Goal: Transaction & Acquisition: Purchase product/service

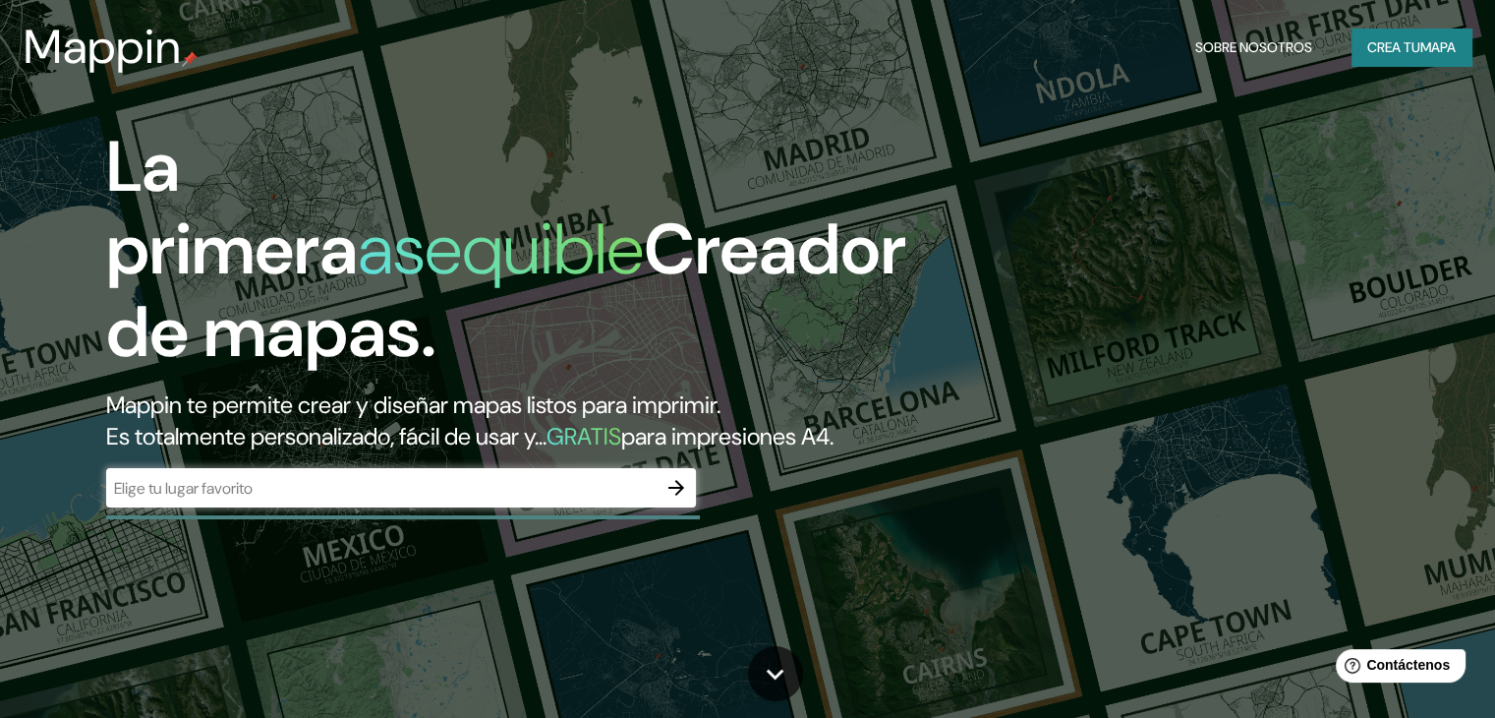
click at [262, 499] on input "text" at bounding box center [381, 488] width 550 height 23
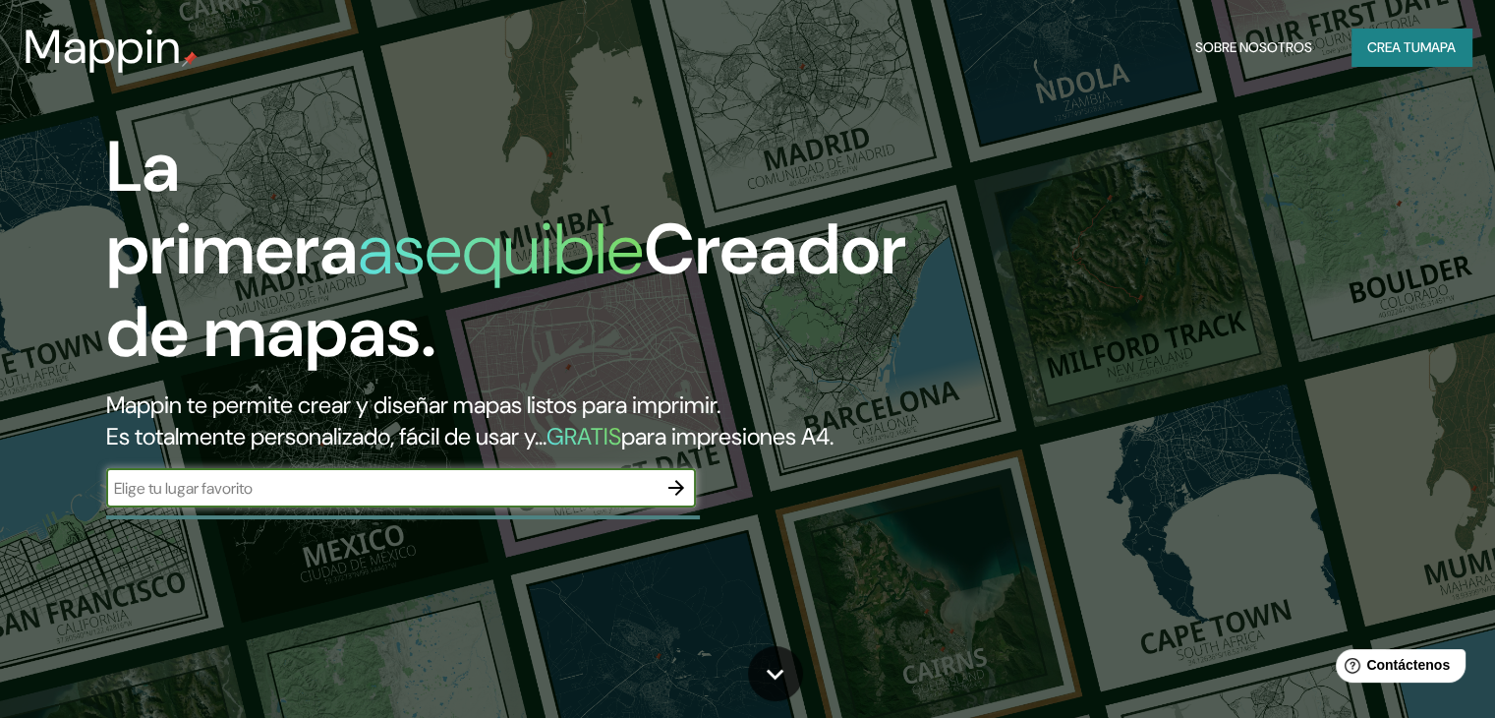
click at [262, 499] on input "text" at bounding box center [381, 488] width 550 height 23
type input "[GEOGRAPHIC_DATA]"
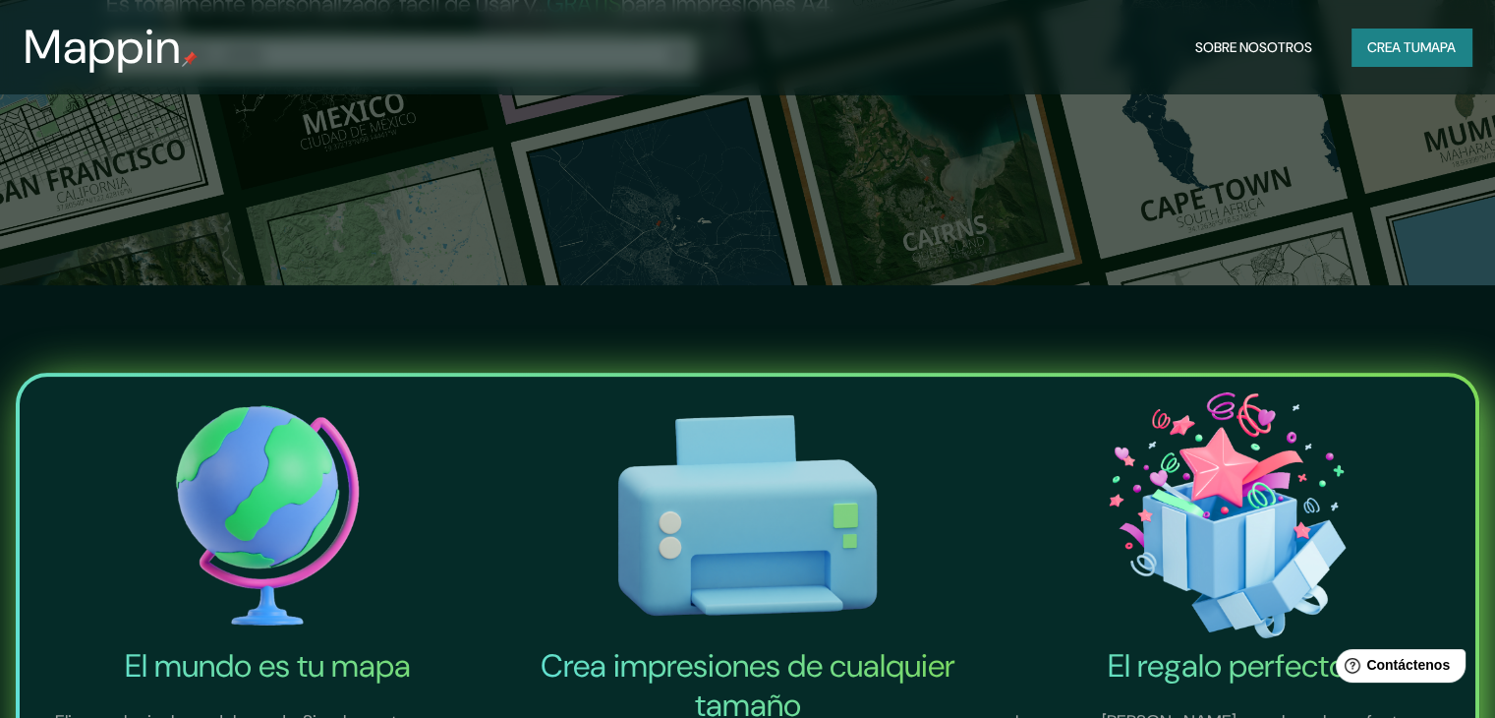
scroll to position [688, 0]
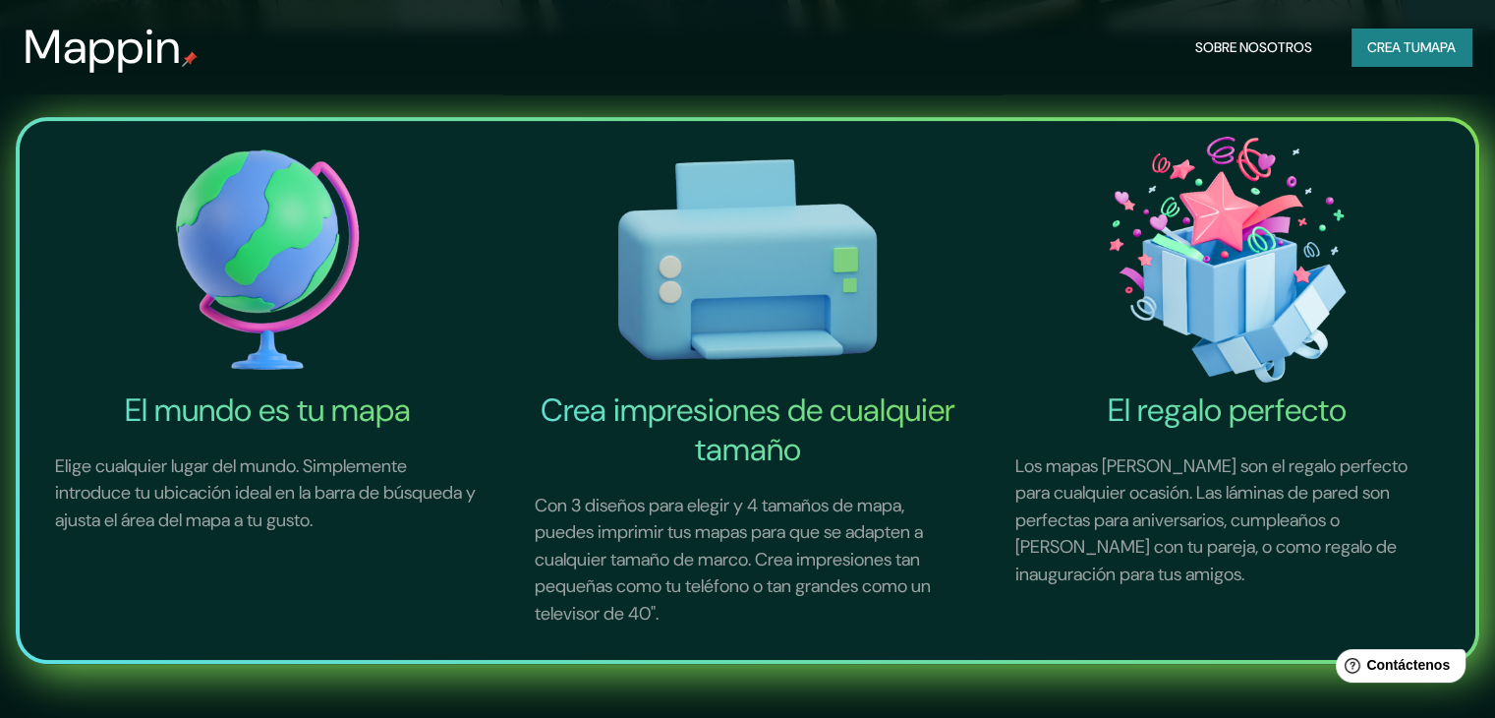
click at [1368, 42] on font "Crea tu" at bounding box center [1393, 47] width 53 height 18
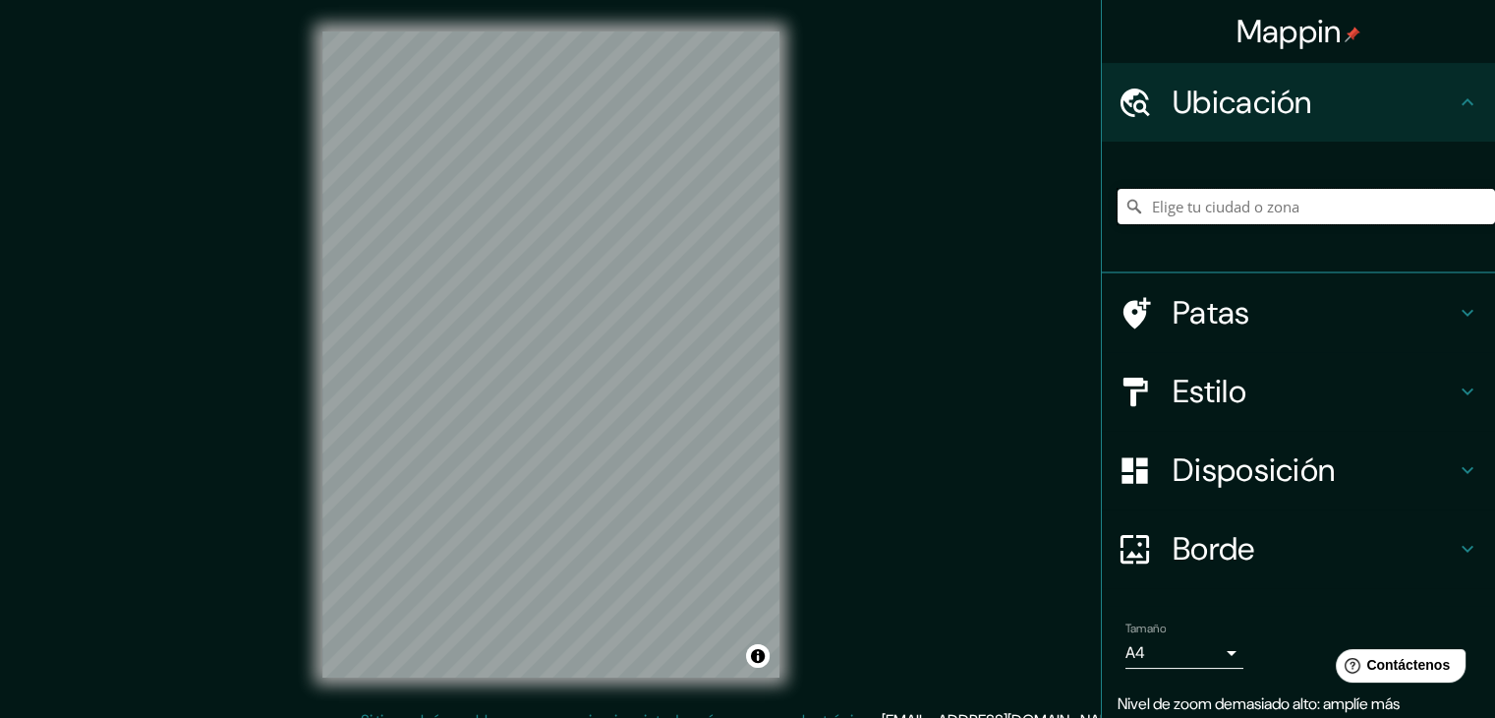
click at [1156, 217] on input "Elige tu ciudad o zona" at bounding box center [1306, 206] width 377 height 35
click at [1226, 208] on input "[GEOGRAPHIC_DATA]" at bounding box center [1306, 206] width 377 height 35
type input "Llallagua, [GEOGRAPHIC_DATA], [GEOGRAPHIC_DATA]"
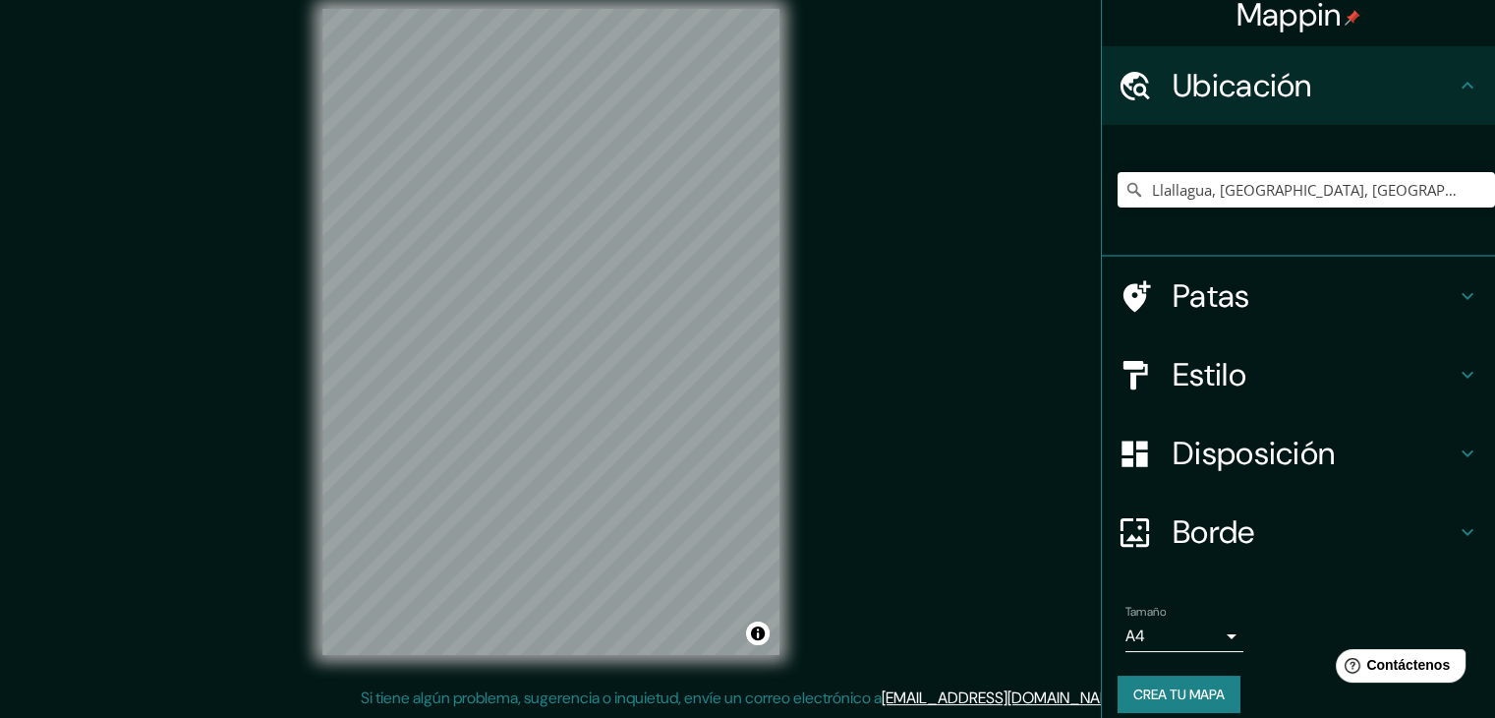
scroll to position [34, 0]
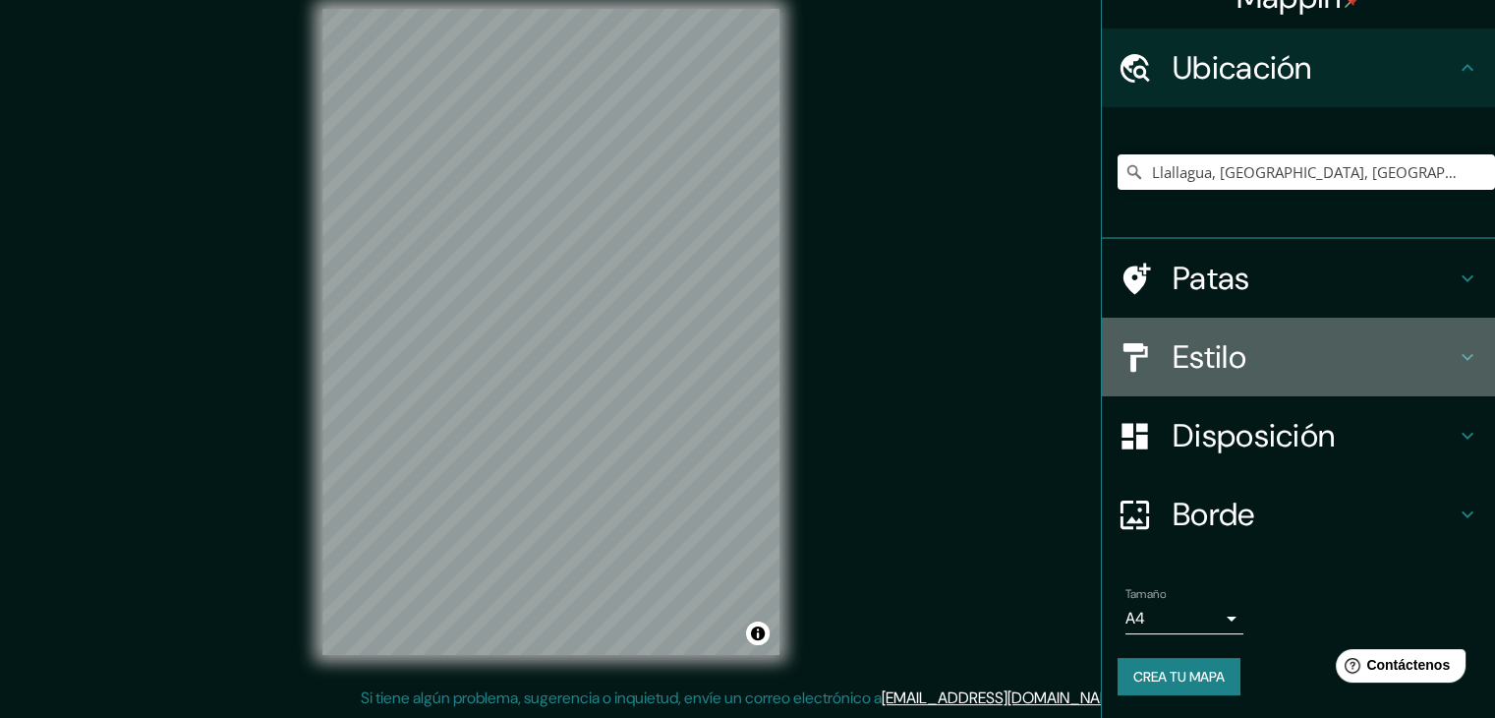
click at [1203, 336] on font "Estilo" at bounding box center [1210, 356] width 74 height 41
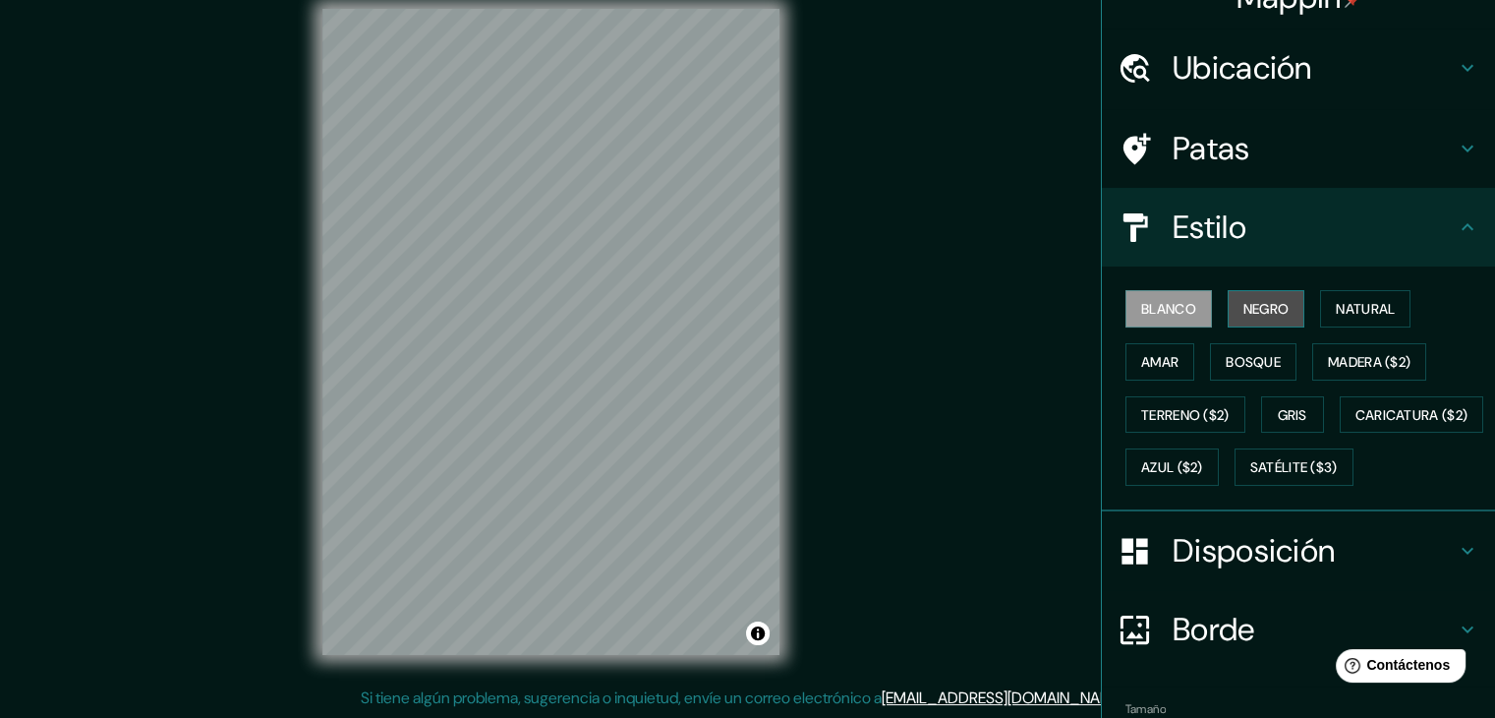
click at [1228, 311] on button "Negro" at bounding box center [1267, 308] width 78 height 37
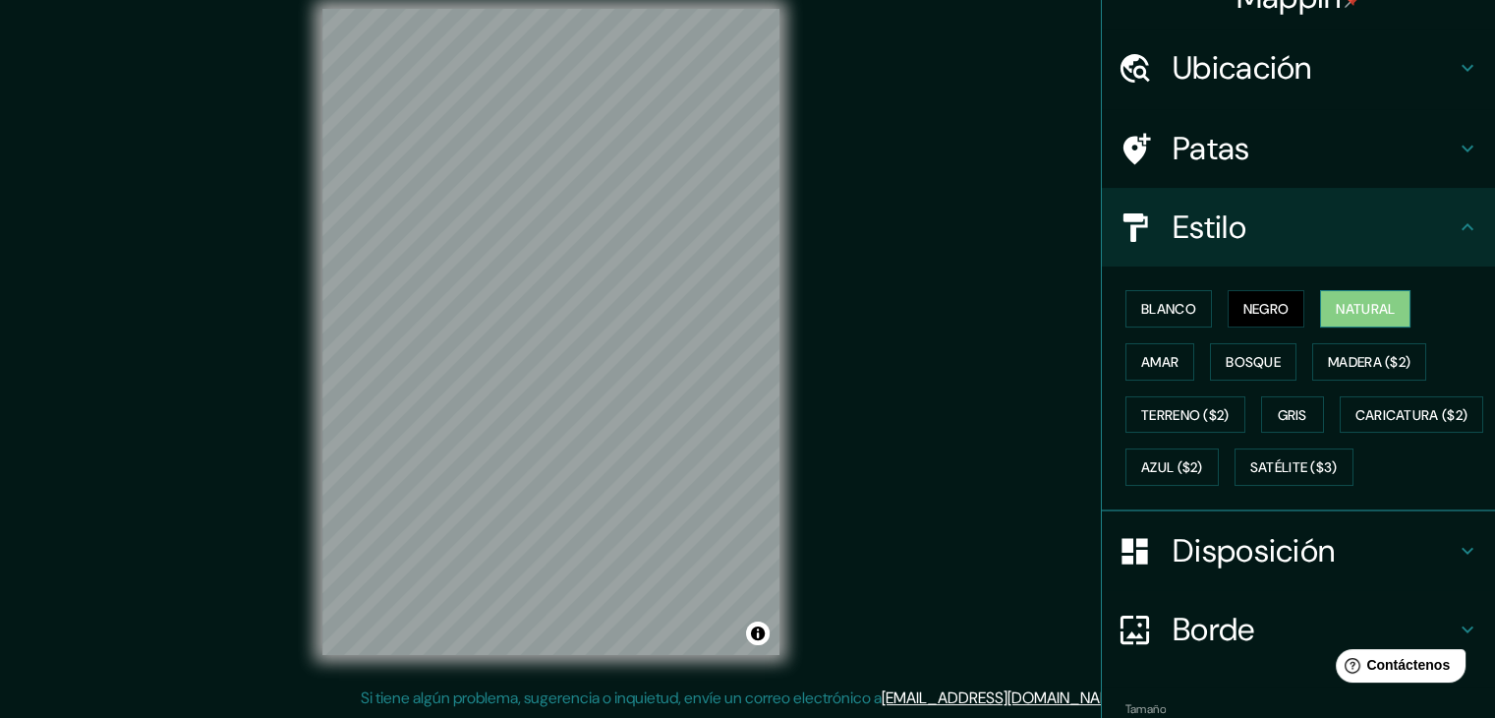
click at [1336, 317] on font "Natural" at bounding box center [1365, 309] width 59 height 26
click at [1210, 357] on button "Bosque" at bounding box center [1253, 361] width 86 height 37
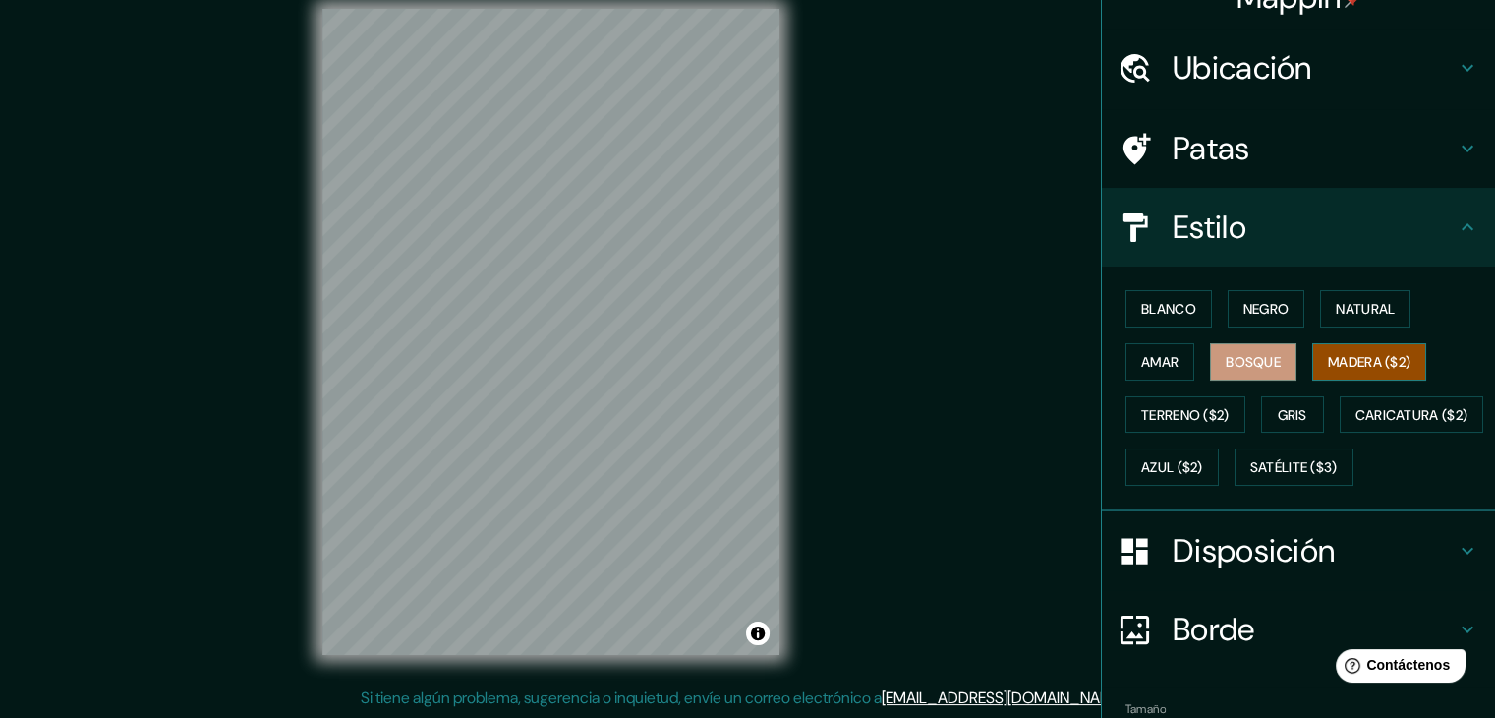
click at [1343, 369] on font "Madera ($2)" at bounding box center [1369, 362] width 83 height 26
click at [1261, 405] on button "Gris" at bounding box center [1292, 414] width 63 height 37
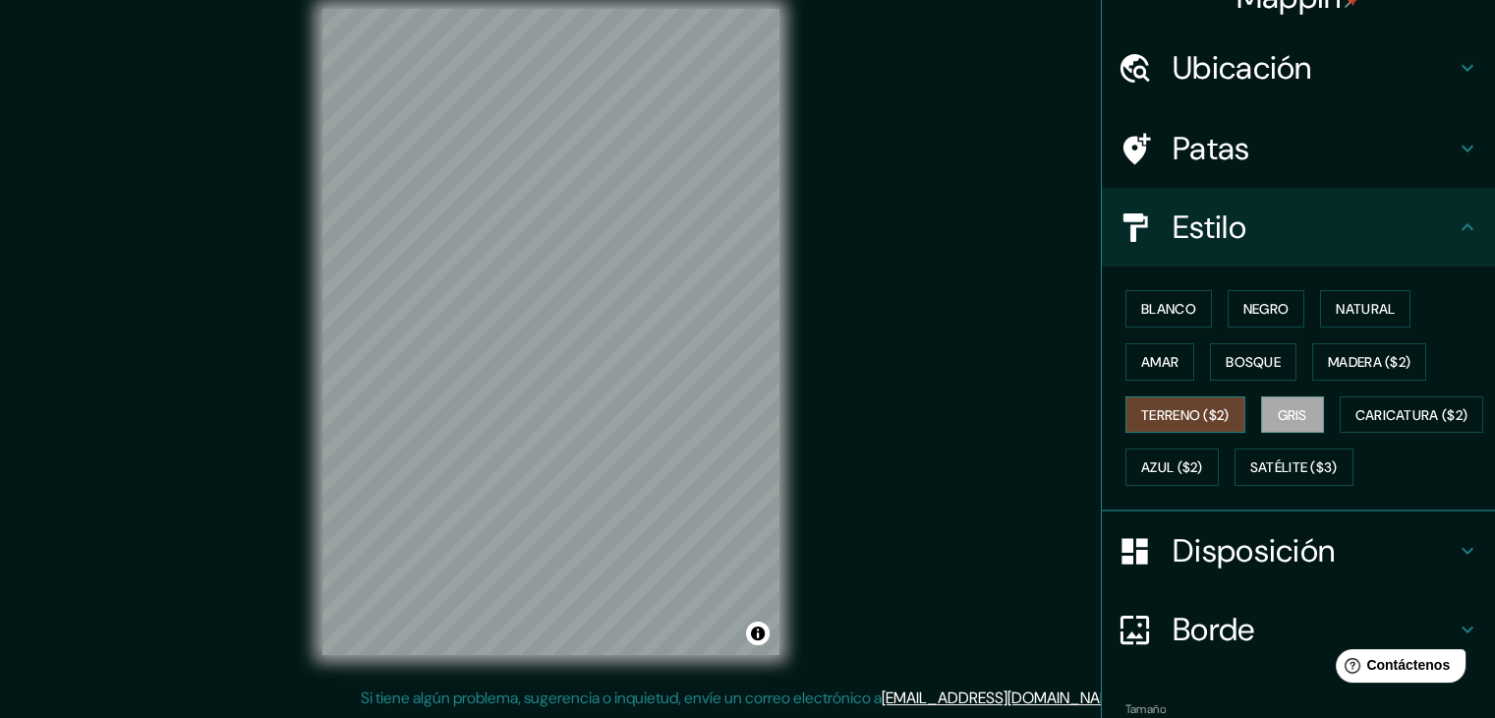
click at [1170, 407] on font "Terreno ($2)" at bounding box center [1185, 415] width 88 height 18
click at [1355, 424] on font "Caricatura ($2)" at bounding box center [1411, 415] width 113 height 18
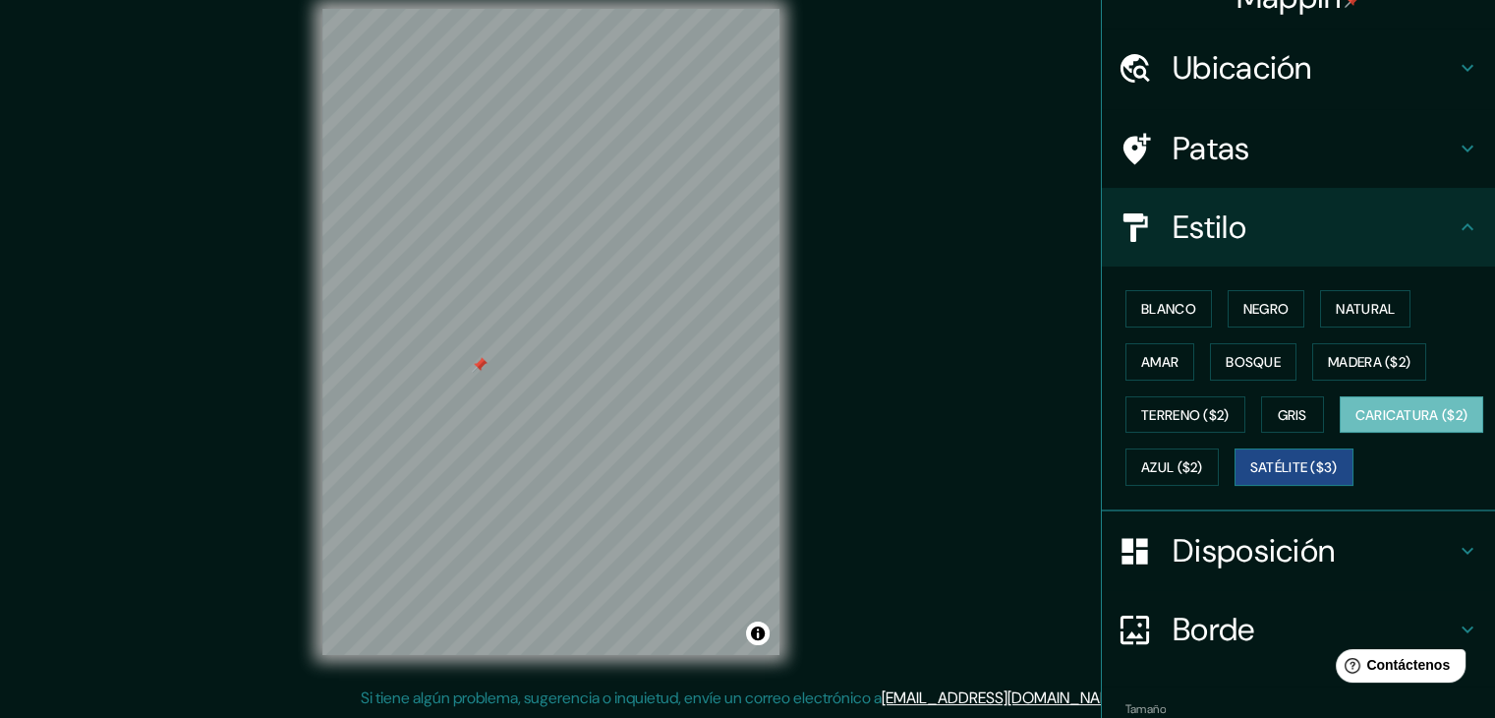
click at [1250, 480] on font "Satélite ($3)" at bounding box center [1293, 467] width 87 height 26
click at [1203, 468] on font "Azul ($2)" at bounding box center [1172, 468] width 62 height 18
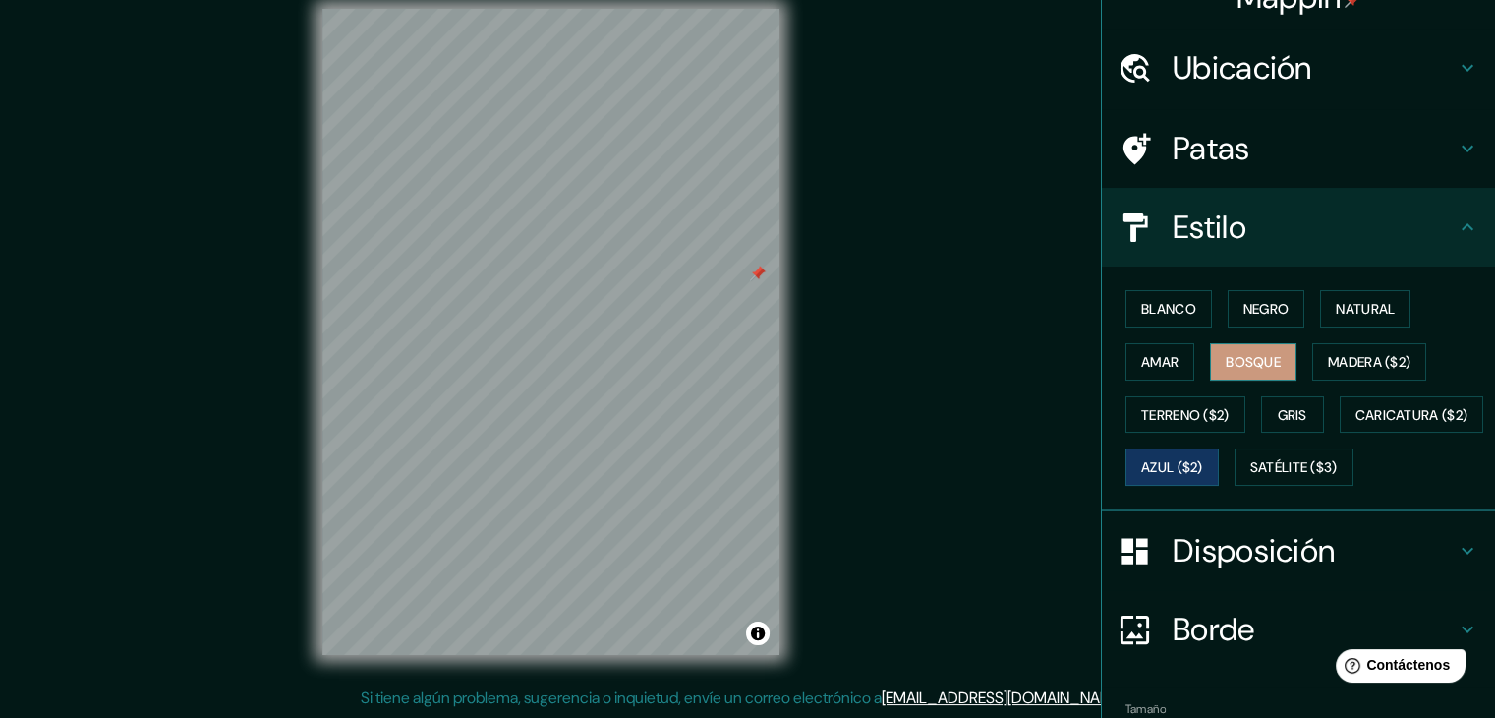
click at [1249, 361] on font "Bosque" at bounding box center [1253, 362] width 55 height 18
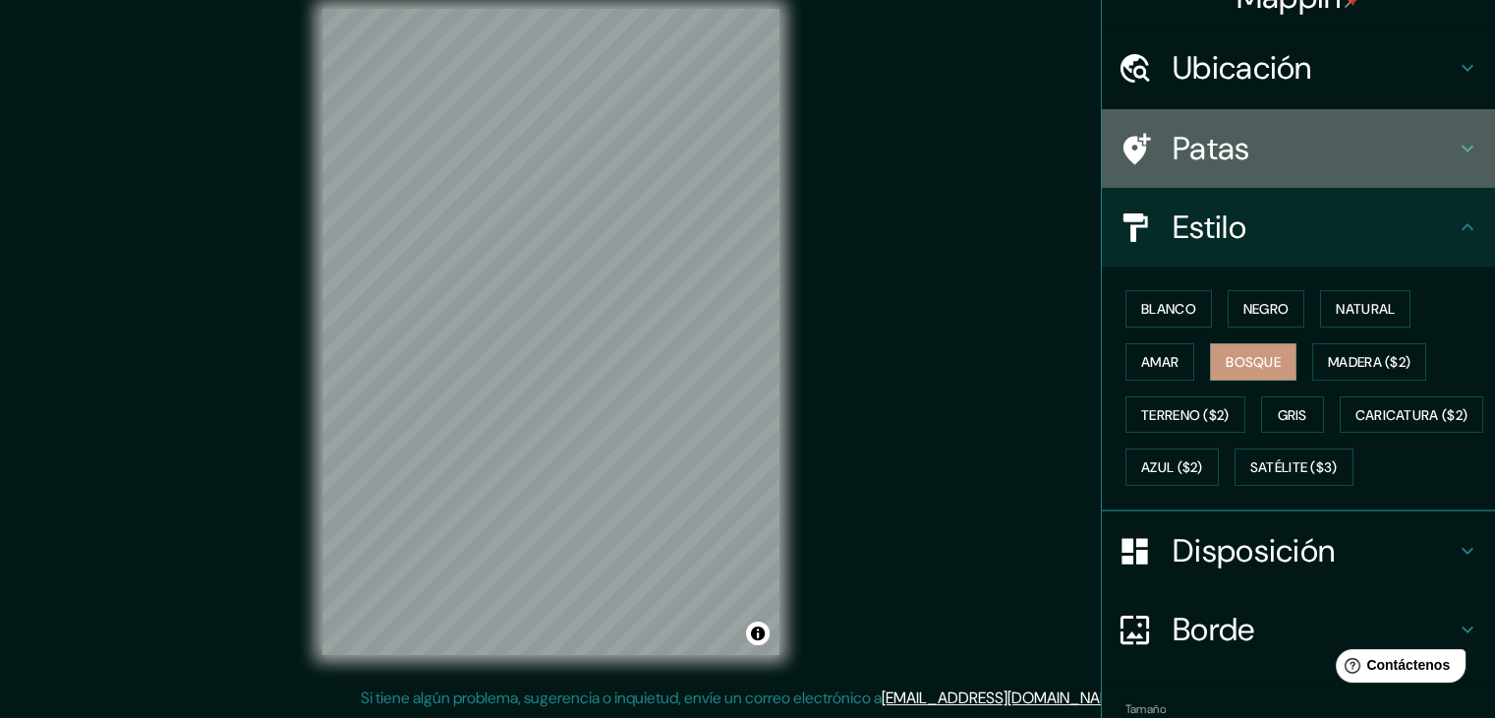
click at [1247, 142] on h4 "Patas" at bounding box center [1314, 148] width 283 height 39
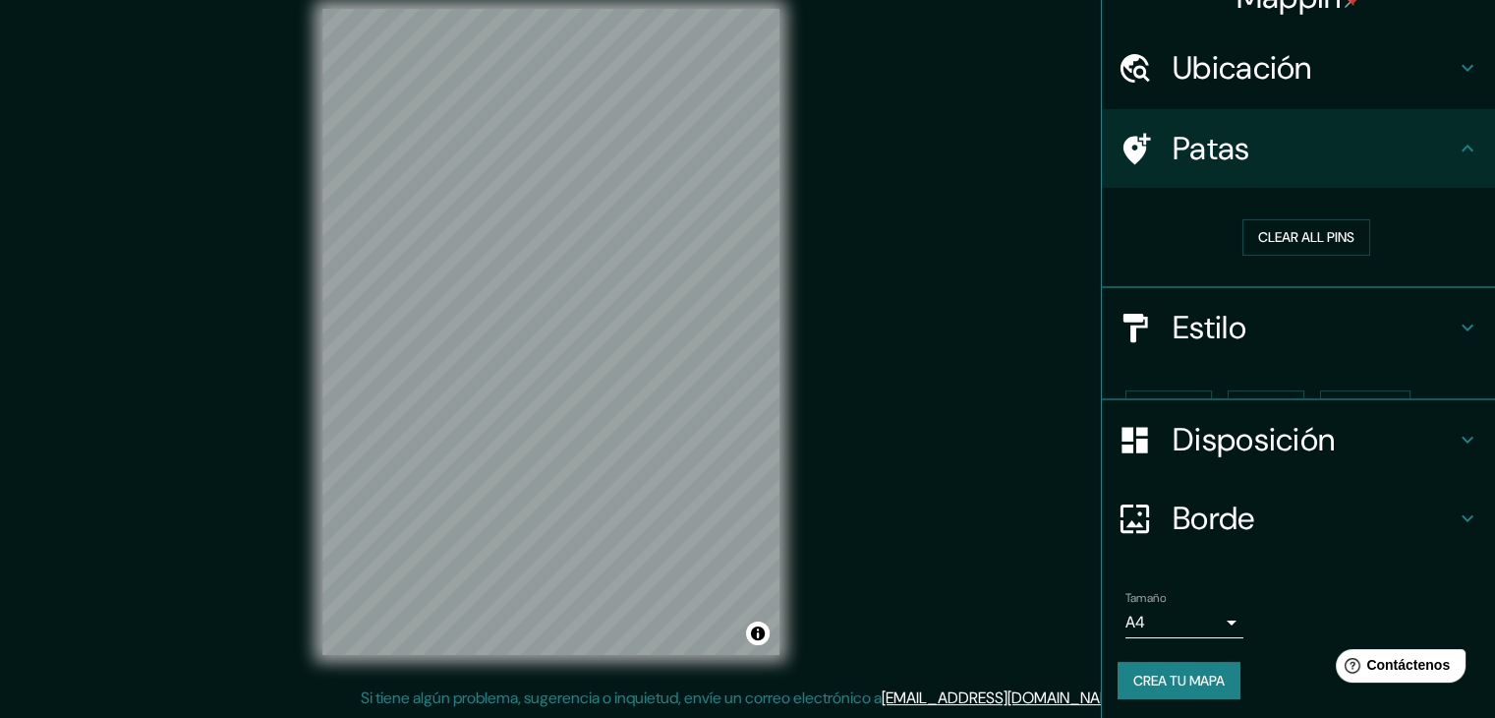
scroll to position [5, 0]
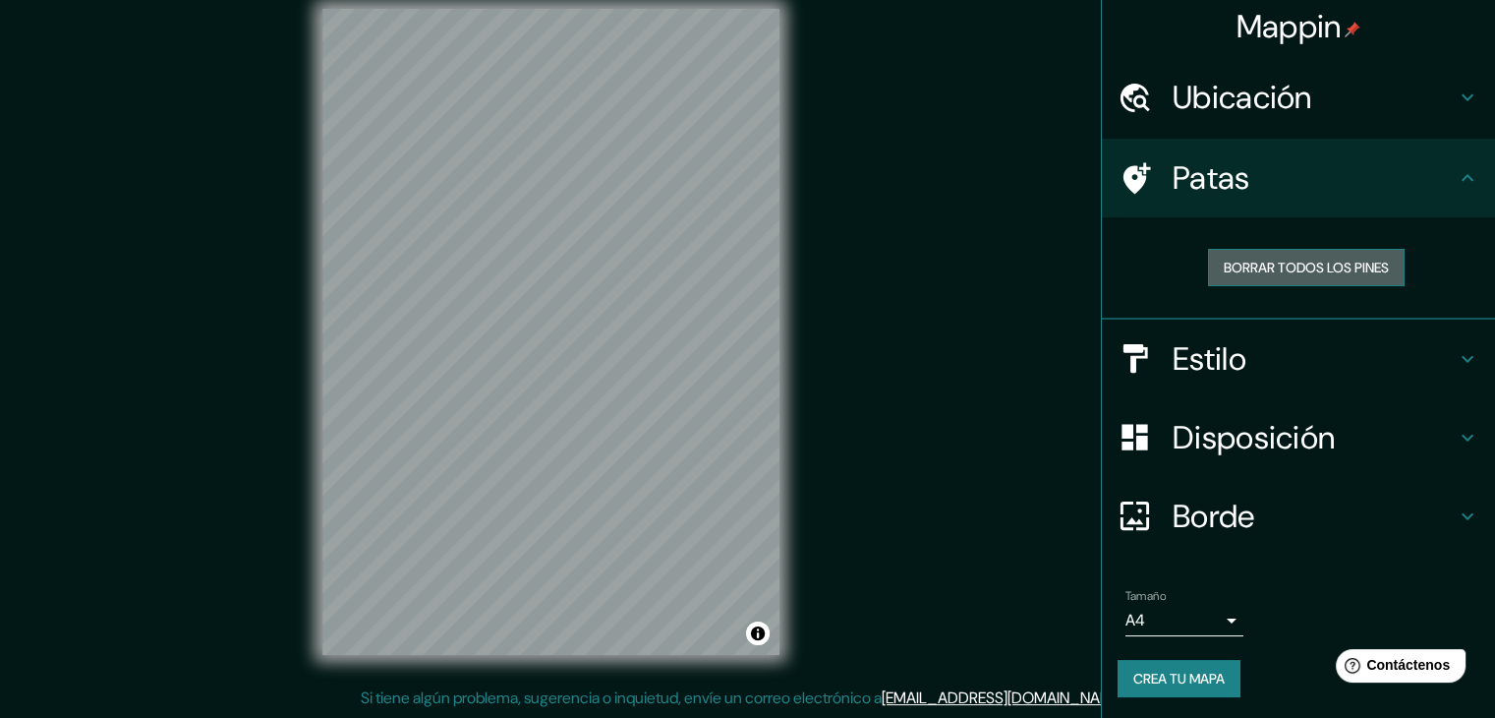
click at [1266, 268] on font "Borrar todos los pines" at bounding box center [1306, 268] width 165 height 18
click at [1227, 86] on font "Ubicación" at bounding box center [1243, 97] width 140 height 41
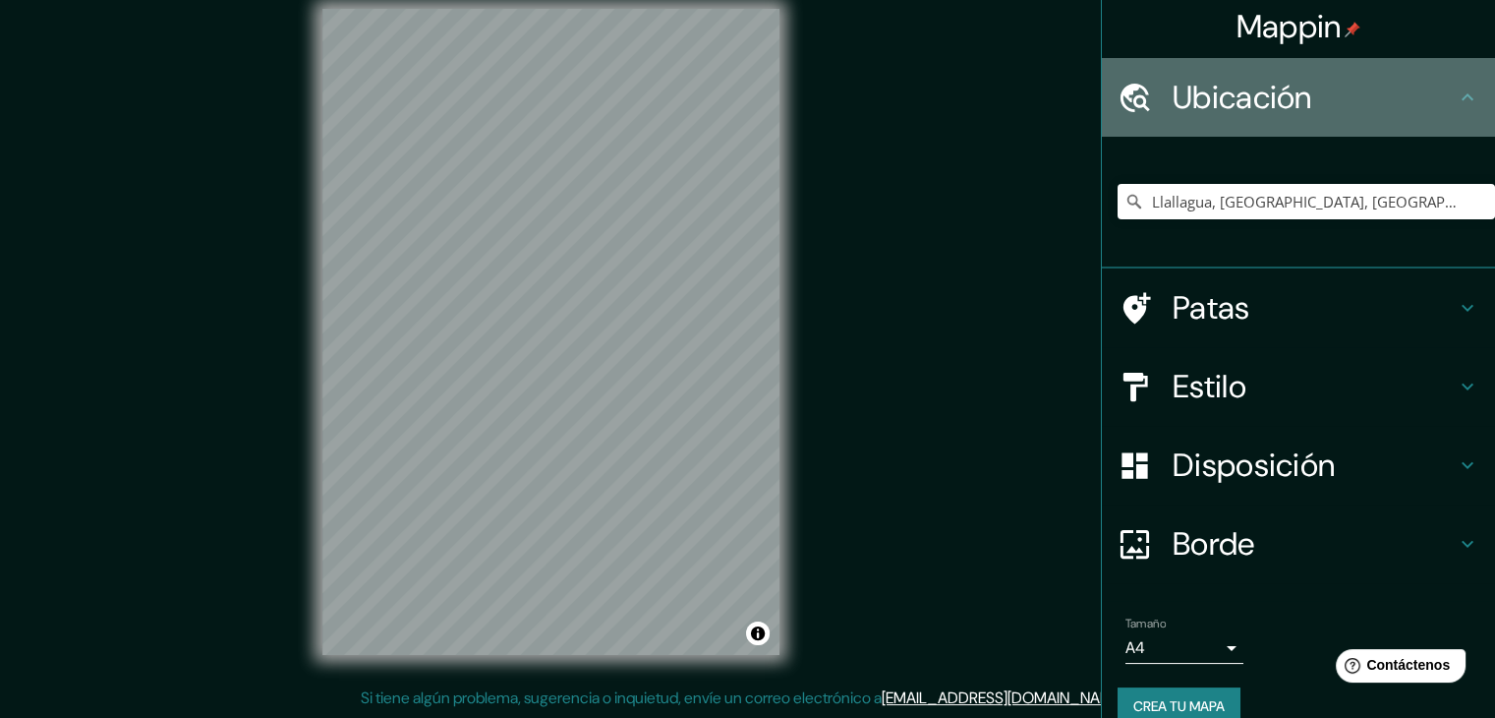
click at [1210, 98] on font "Ubicación" at bounding box center [1243, 97] width 140 height 41
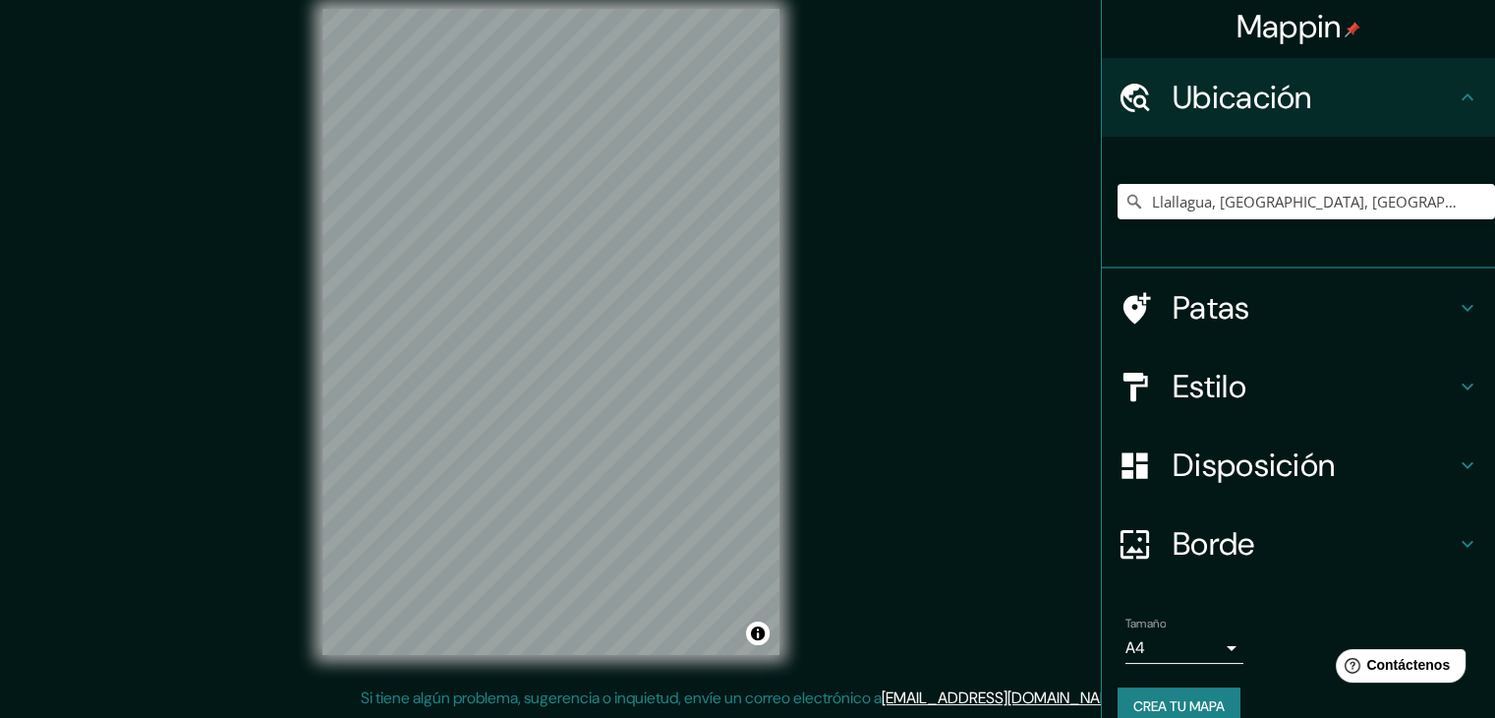
click at [1433, 103] on h4 "Ubicación" at bounding box center [1314, 97] width 283 height 39
click at [1462, 98] on icon at bounding box center [1468, 96] width 12 height 7
click at [1456, 99] on icon at bounding box center [1468, 98] width 24 height 24
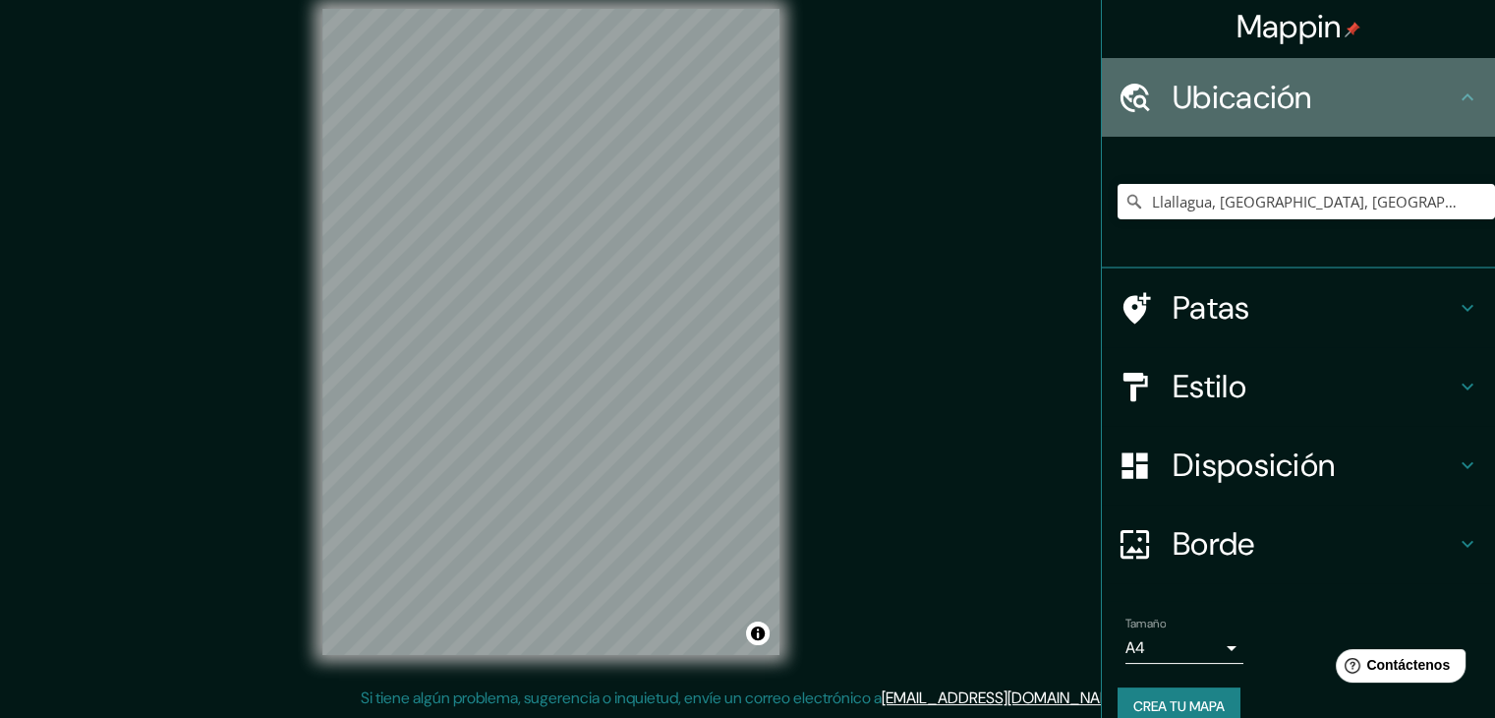
click at [1462, 96] on icon at bounding box center [1468, 96] width 12 height 7
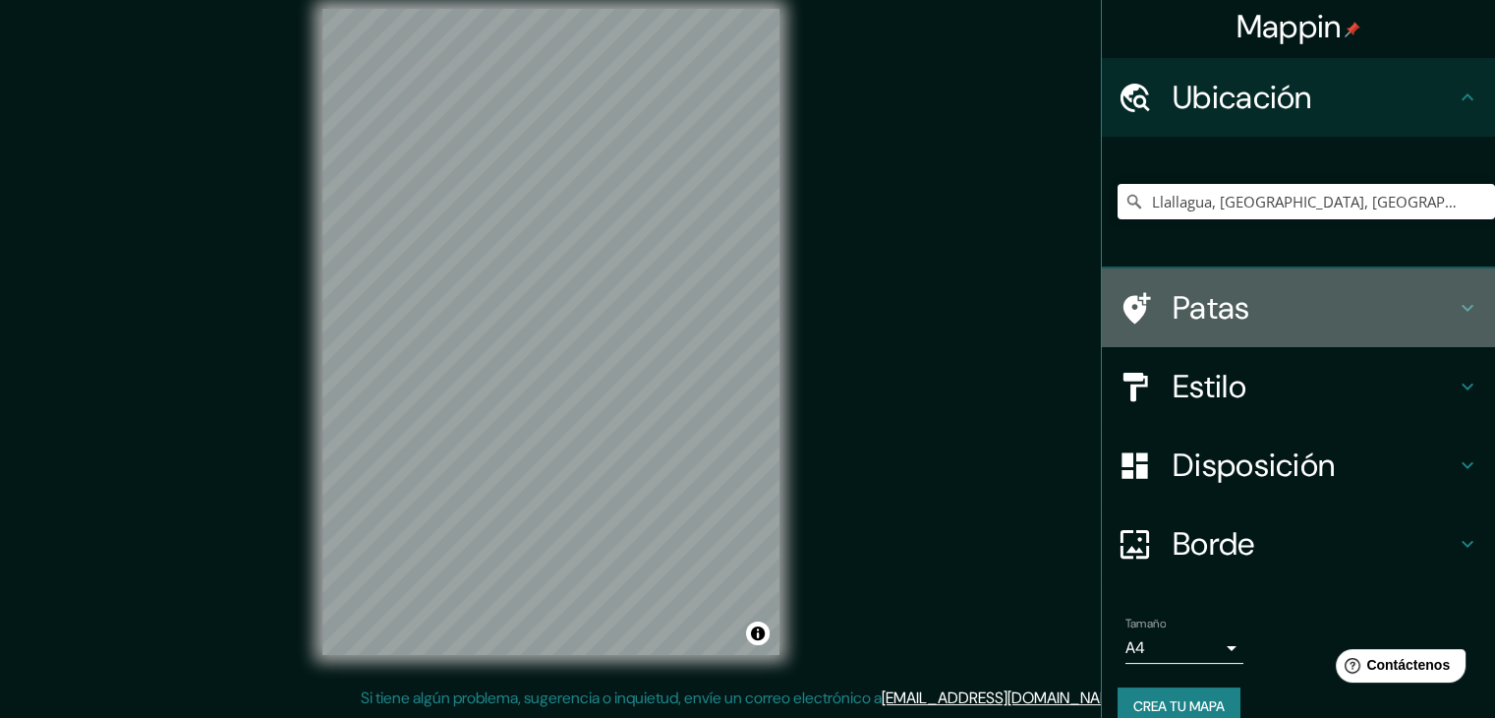
click at [1281, 311] on h4 "Patas" at bounding box center [1314, 307] width 283 height 39
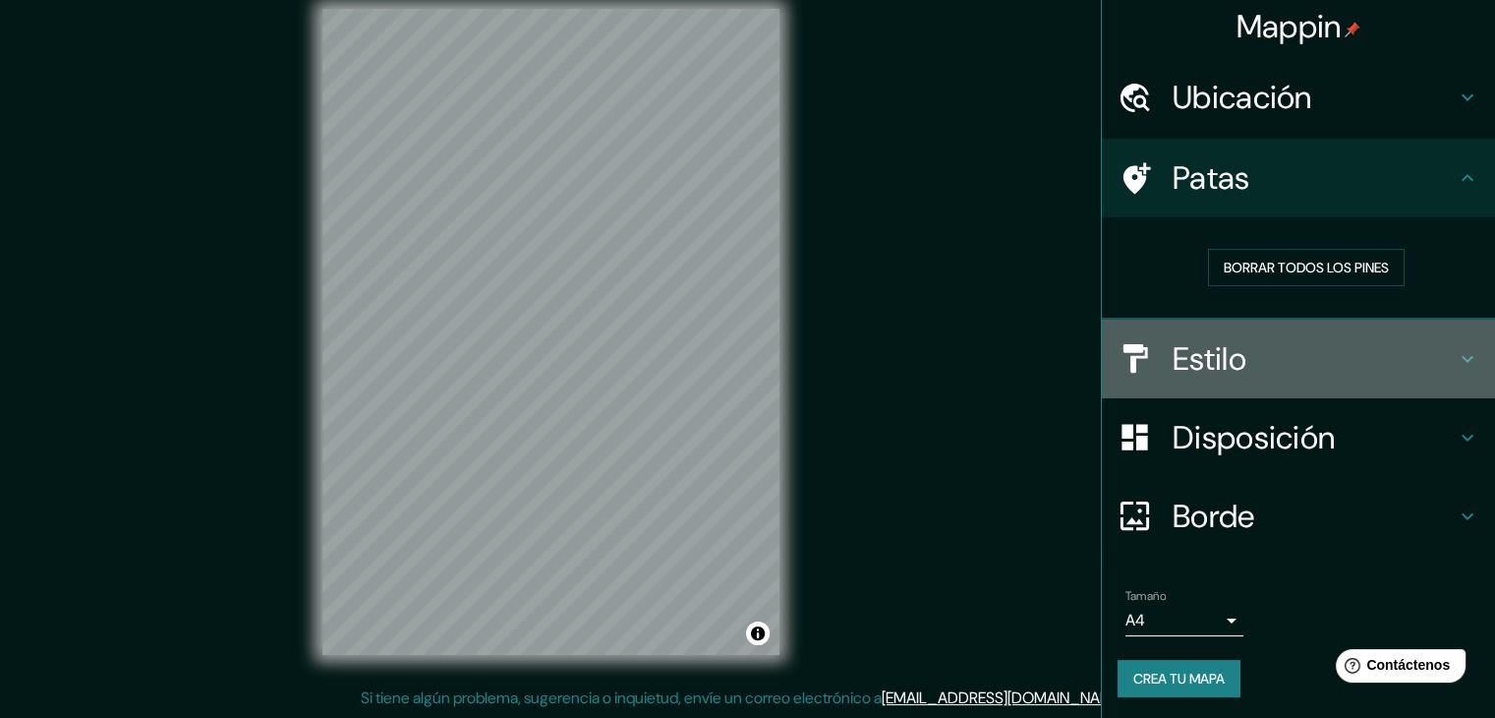
click at [1256, 352] on h4 "Estilo" at bounding box center [1314, 358] width 283 height 39
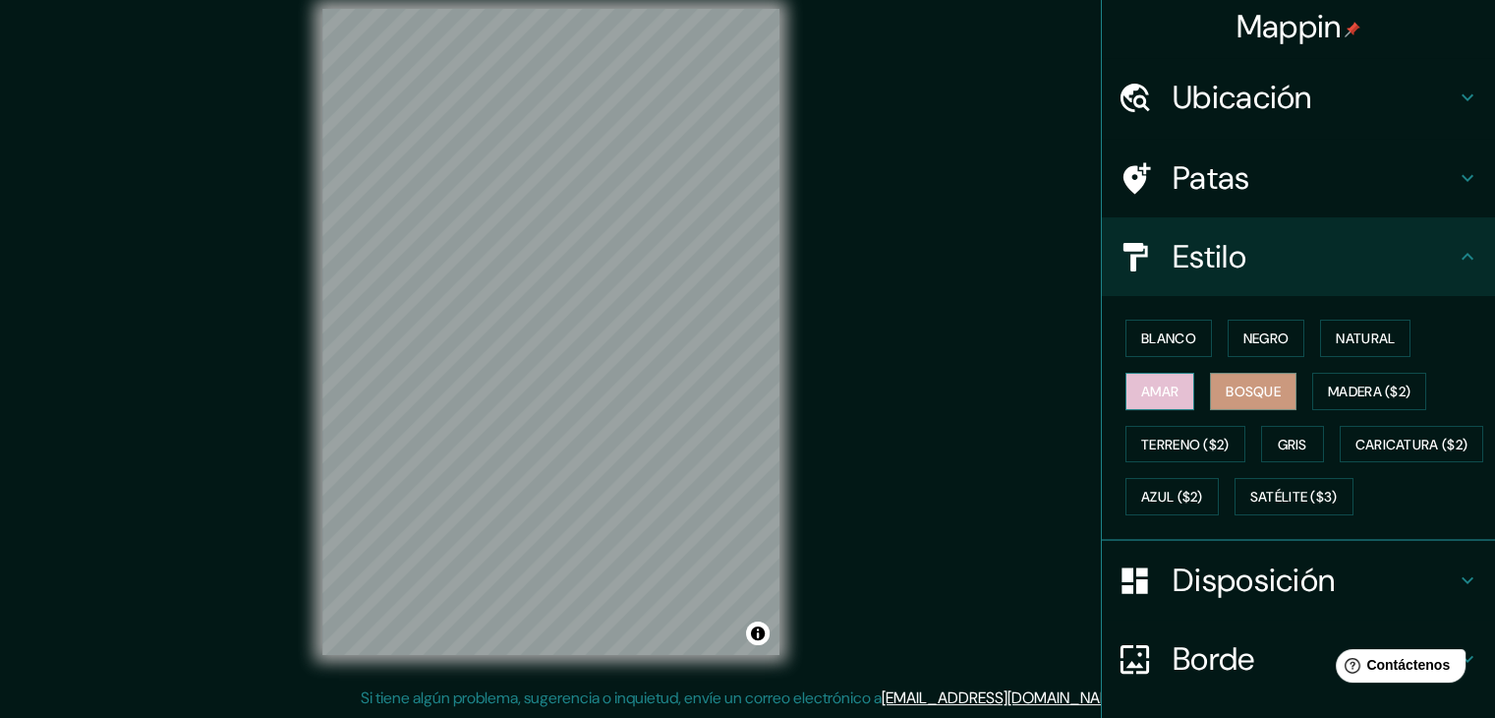
click at [1152, 402] on button "Amar" at bounding box center [1159, 391] width 69 height 37
click at [1172, 432] on font "Terreno ($2)" at bounding box center [1185, 445] width 88 height 26
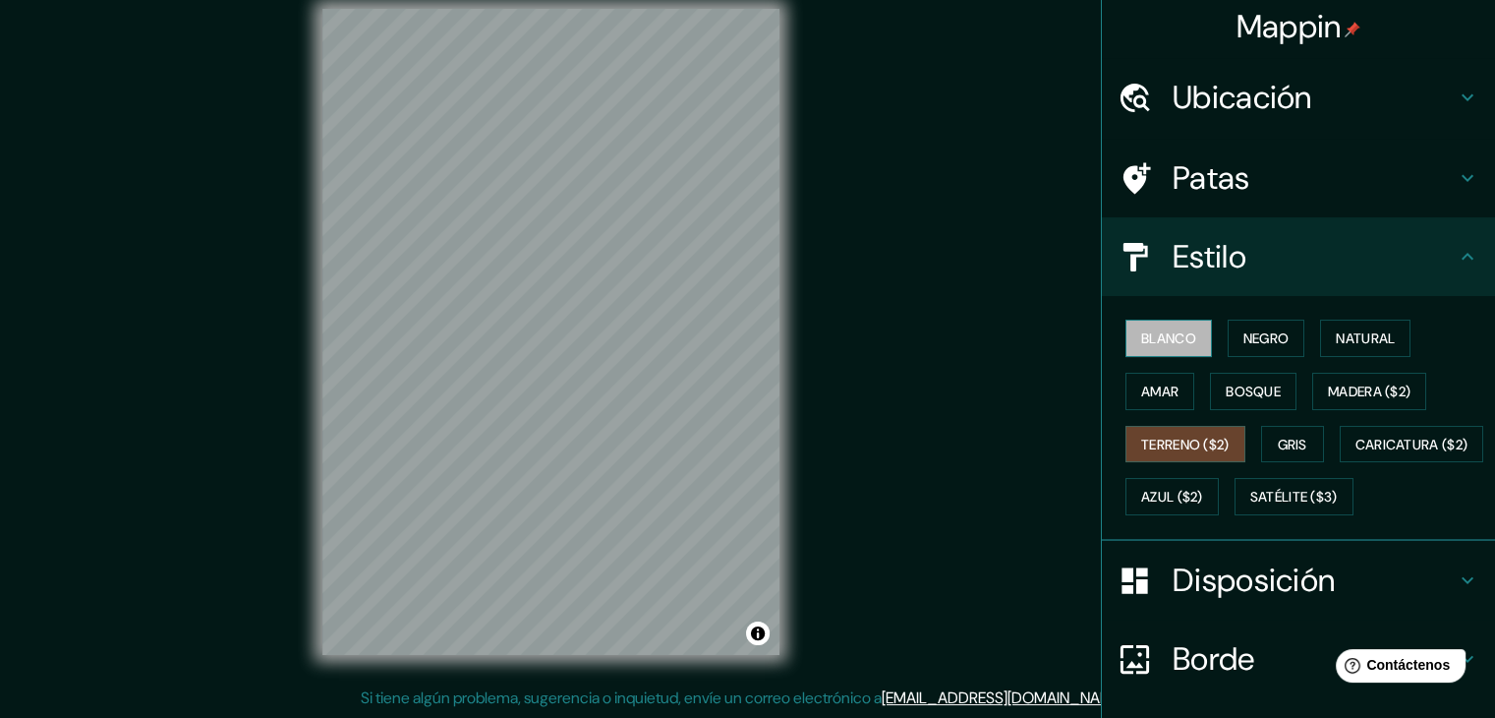
click at [1164, 339] on font "Blanco" at bounding box center [1168, 338] width 55 height 18
click at [1228, 335] on button "Negro" at bounding box center [1267, 337] width 78 height 37
click at [1250, 601] on font "Disposición" at bounding box center [1254, 579] width 162 height 41
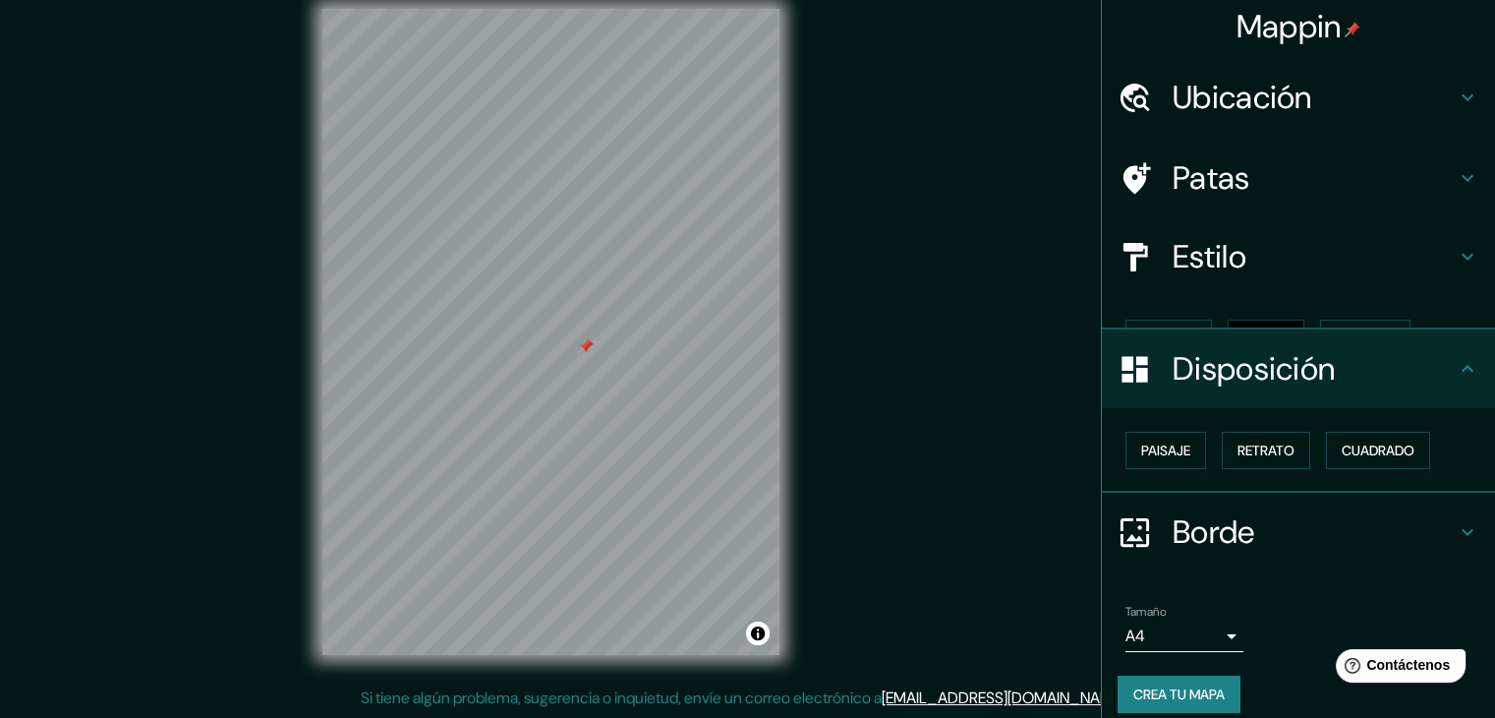
scroll to position [0, 0]
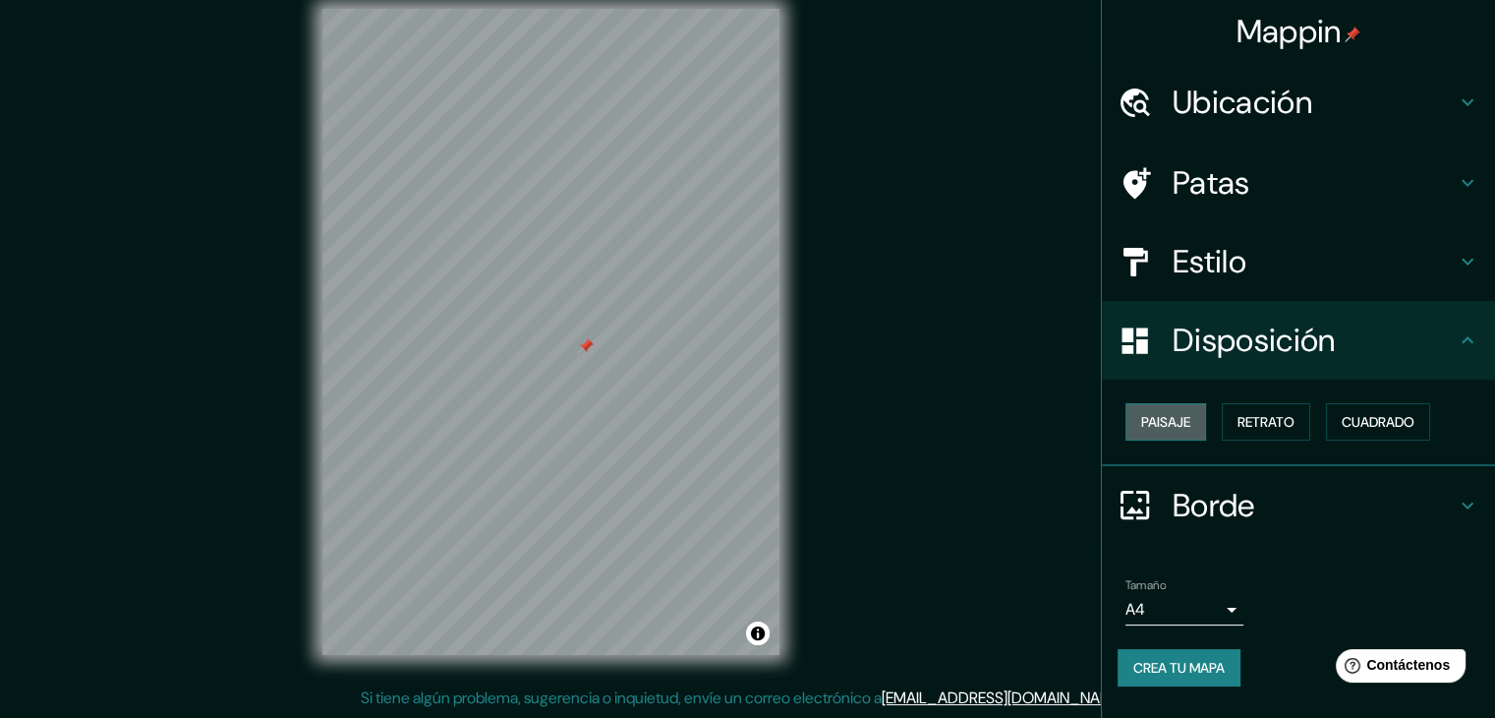
click at [1150, 426] on font "Paisaje" at bounding box center [1165, 422] width 49 height 18
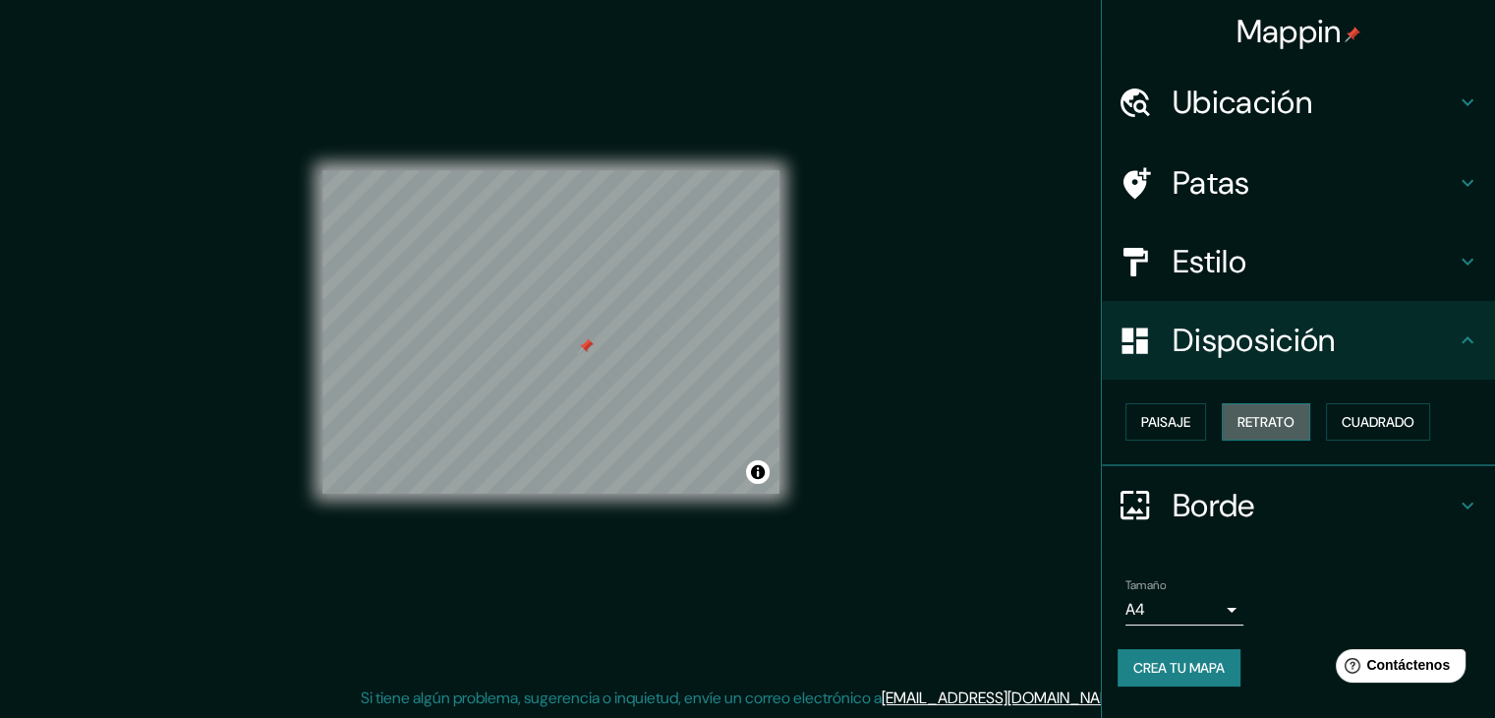
click at [1248, 422] on font "Retrato" at bounding box center [1266, 422] width 57 height 18
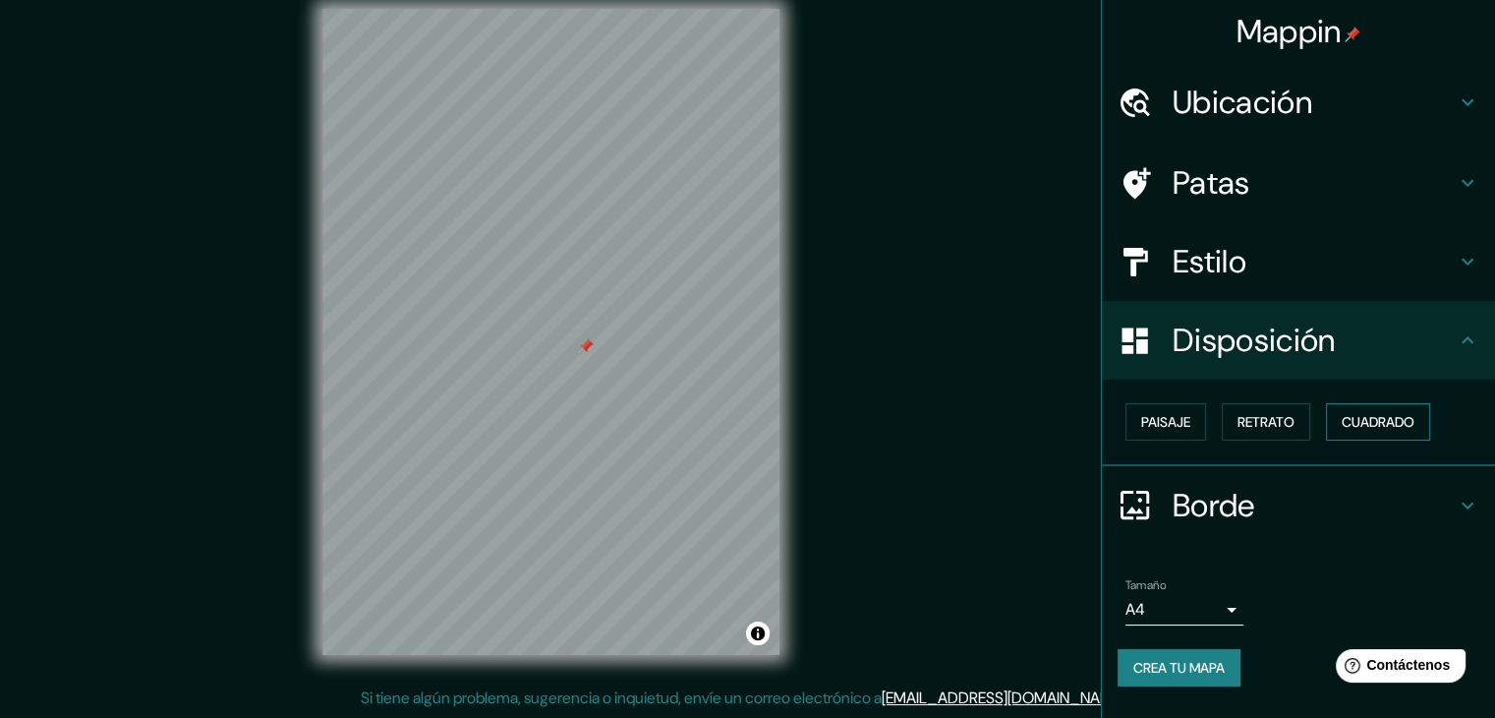
click at [1384, 428] on font "Cuadrado" at bounding box center [1378, 422] width 73 height 18
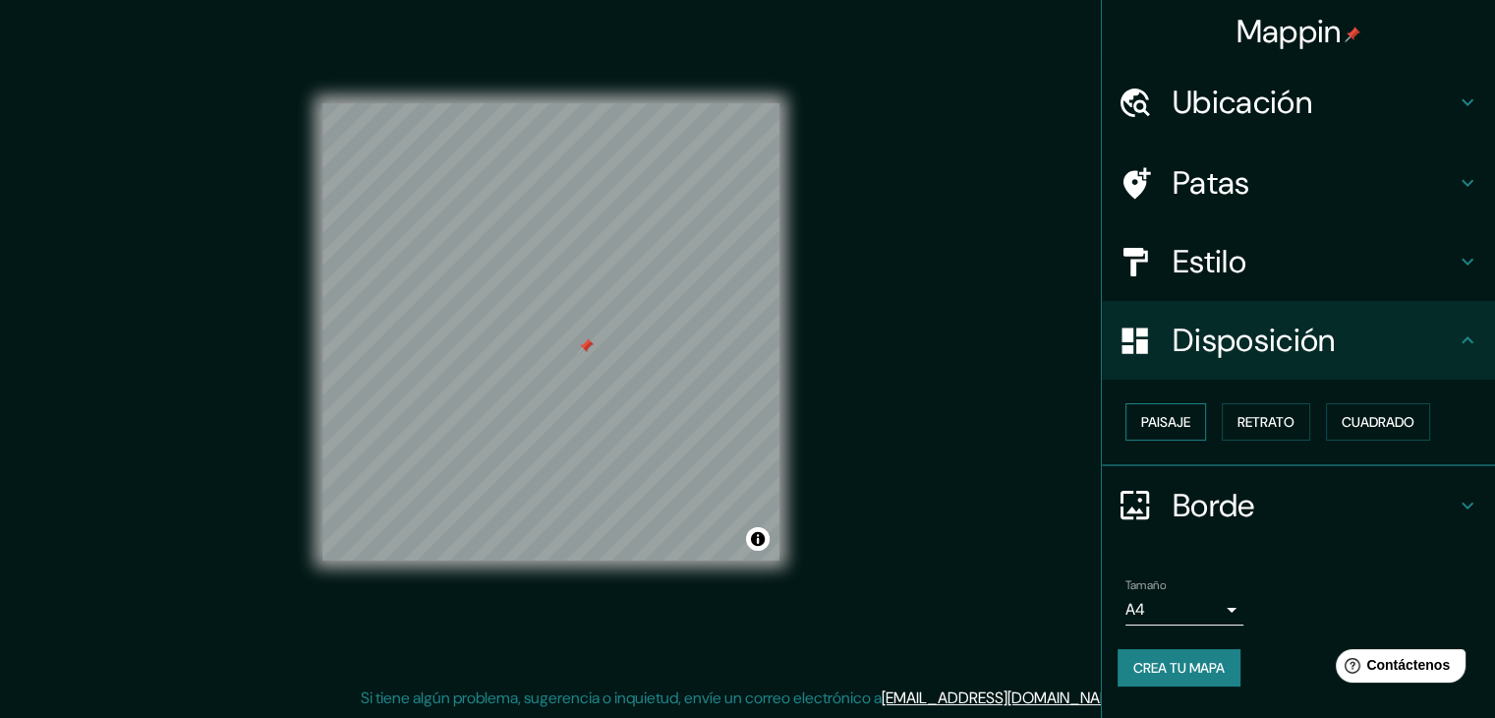
click at [1176, 428] on font "Paisaje" at bounding box center [1165, 422] width 49 height 18
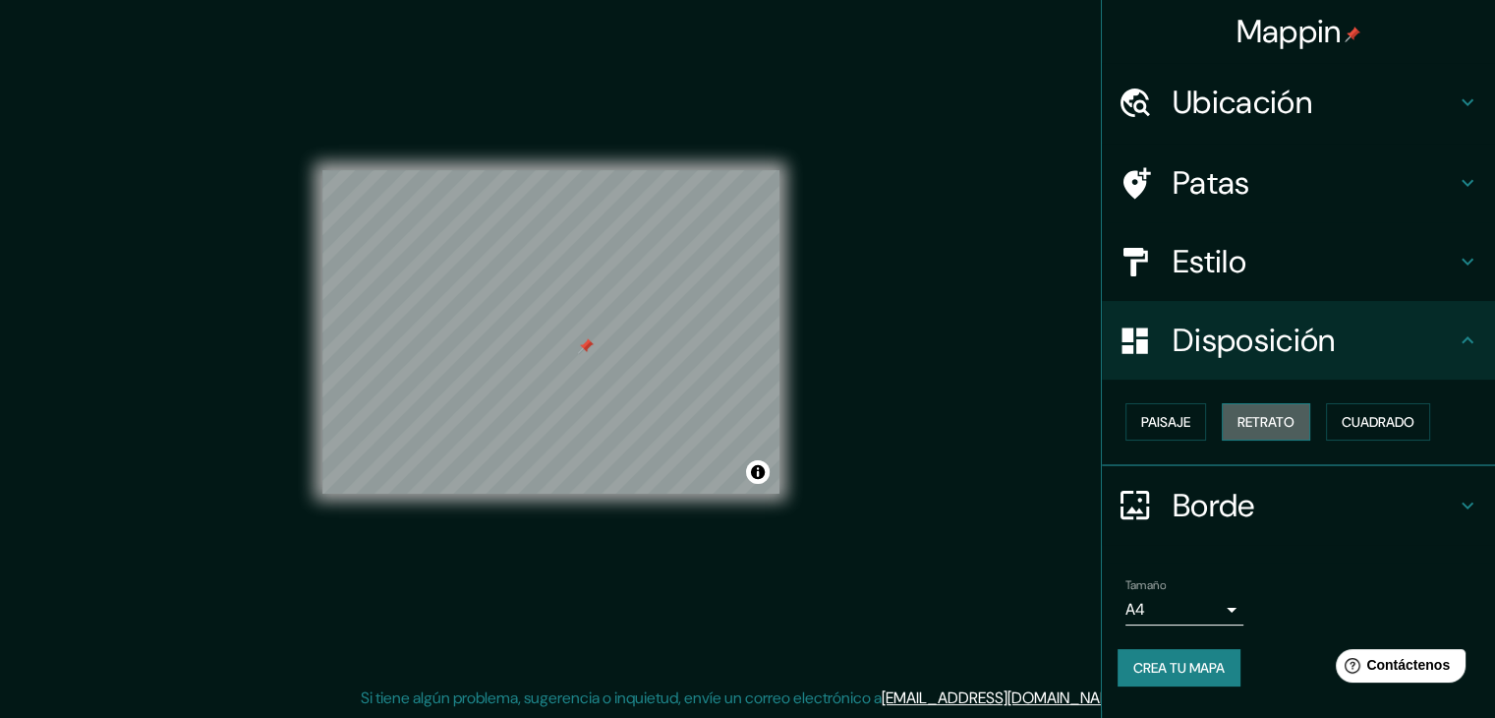
click at [1287, 418] on font "Retrato" at bounding box center [1266, 422] width 57 height 18
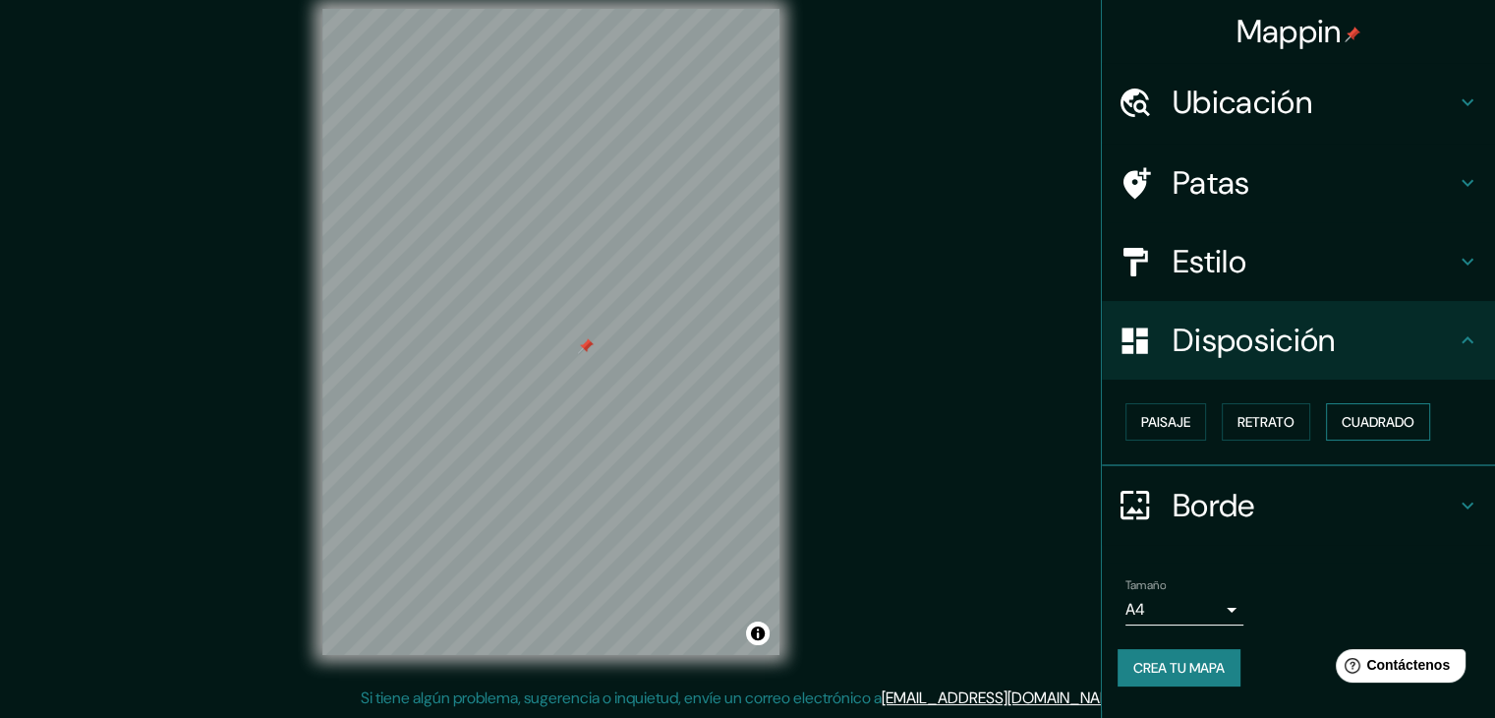
click at [1349, 416] on font "Cuadrado" at bounding box center [1378, 422] width 73 height 18
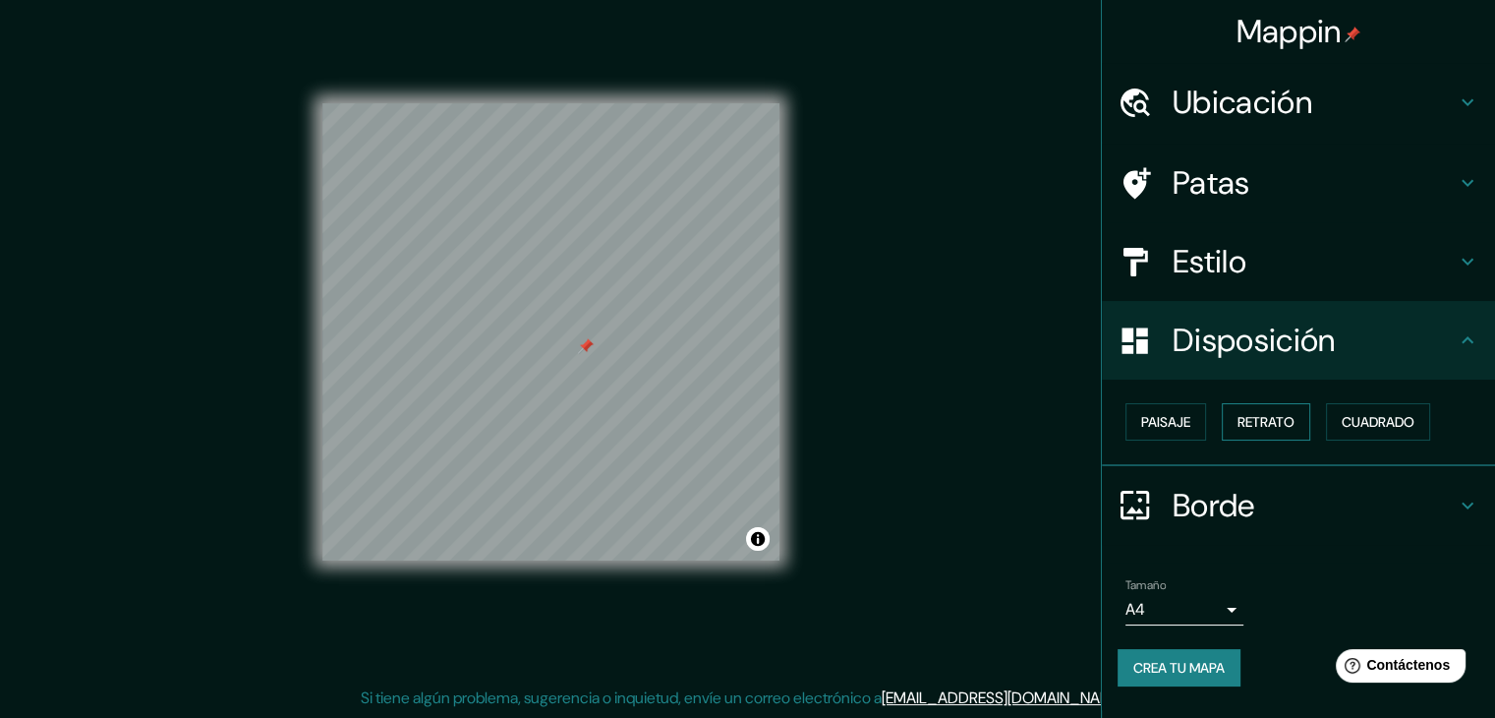
click at [1249, 418] on font "Retrato" at bounding box center [1266, 422] width 57 height 18
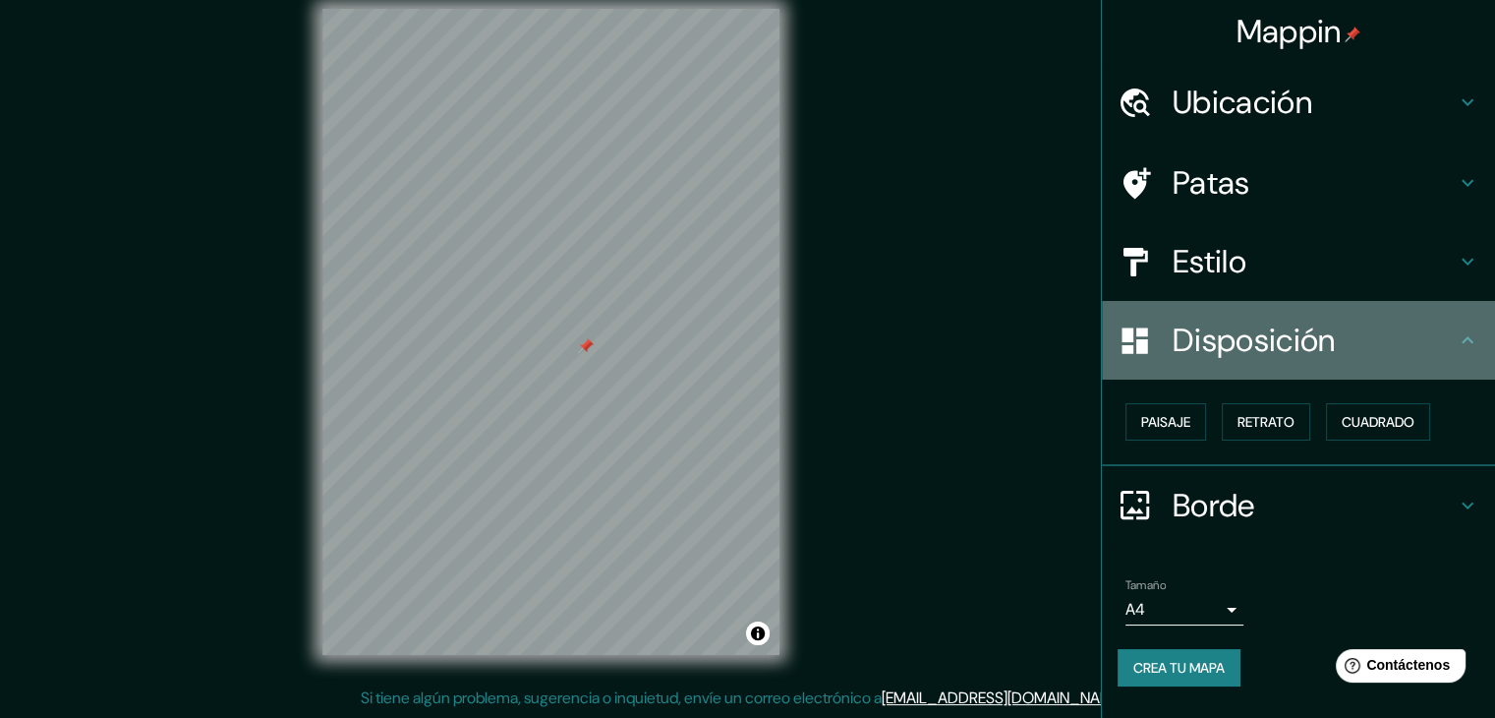
click at [1478, 336] on icon at bounding box center [1468, 340] width 24 height 24
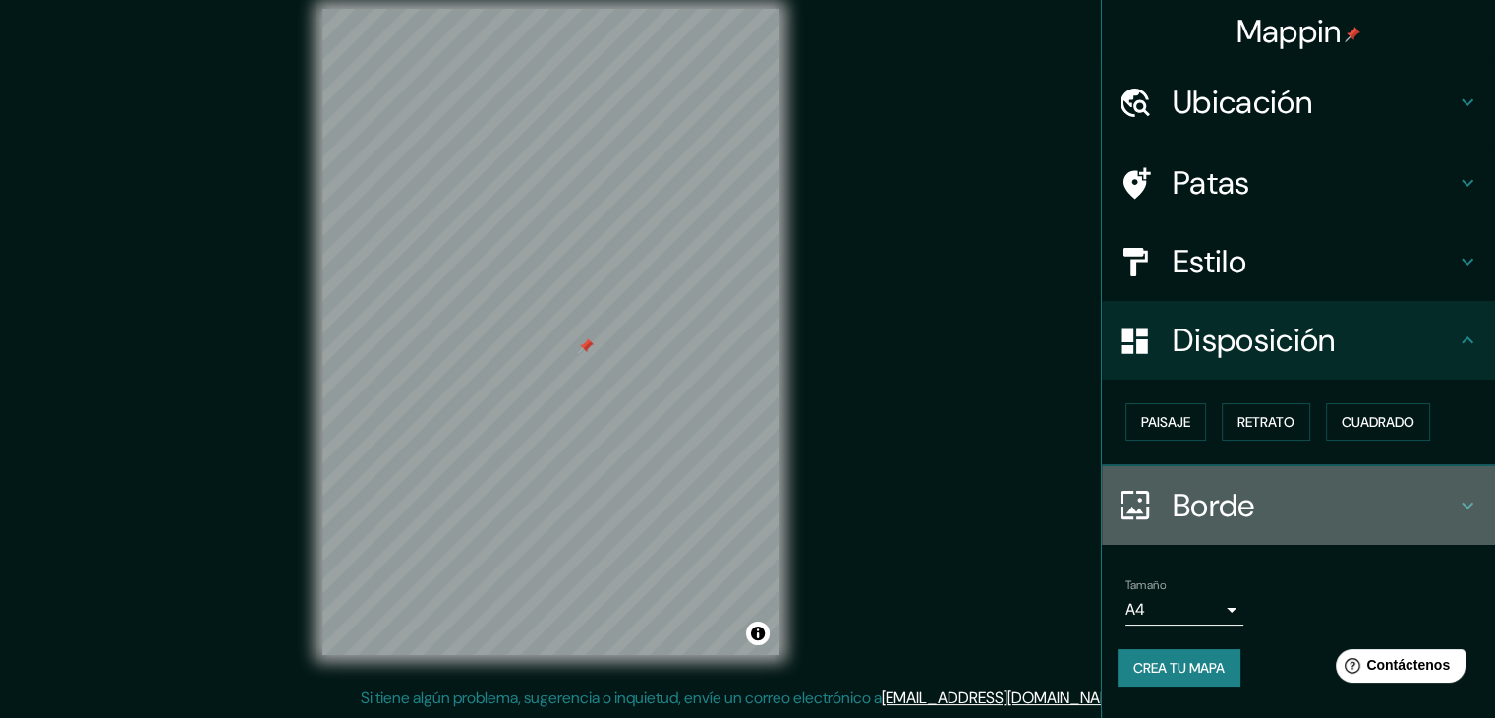
click at [1223, 509] on font "Borde" at bounding box center [1214, 505] width 83 height 41
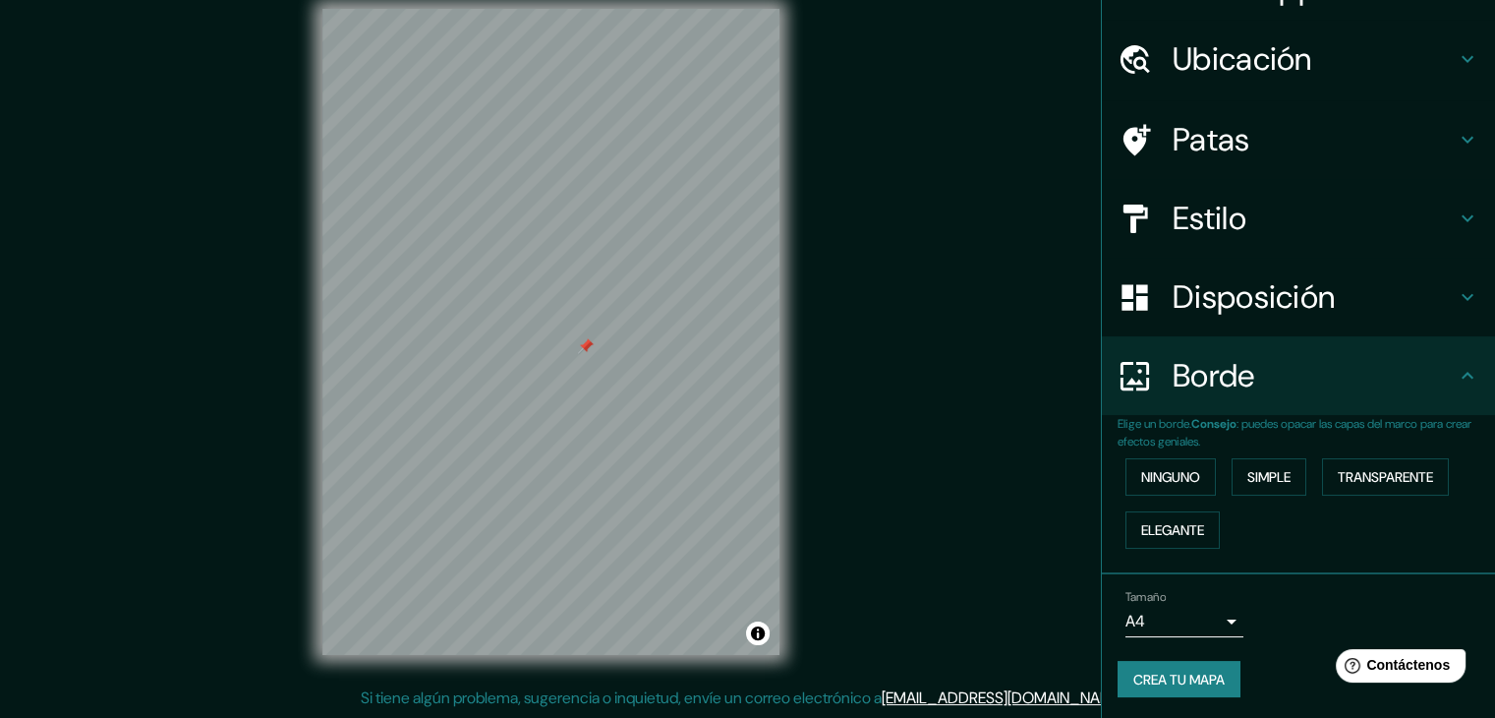
scroll to position [44, 0]
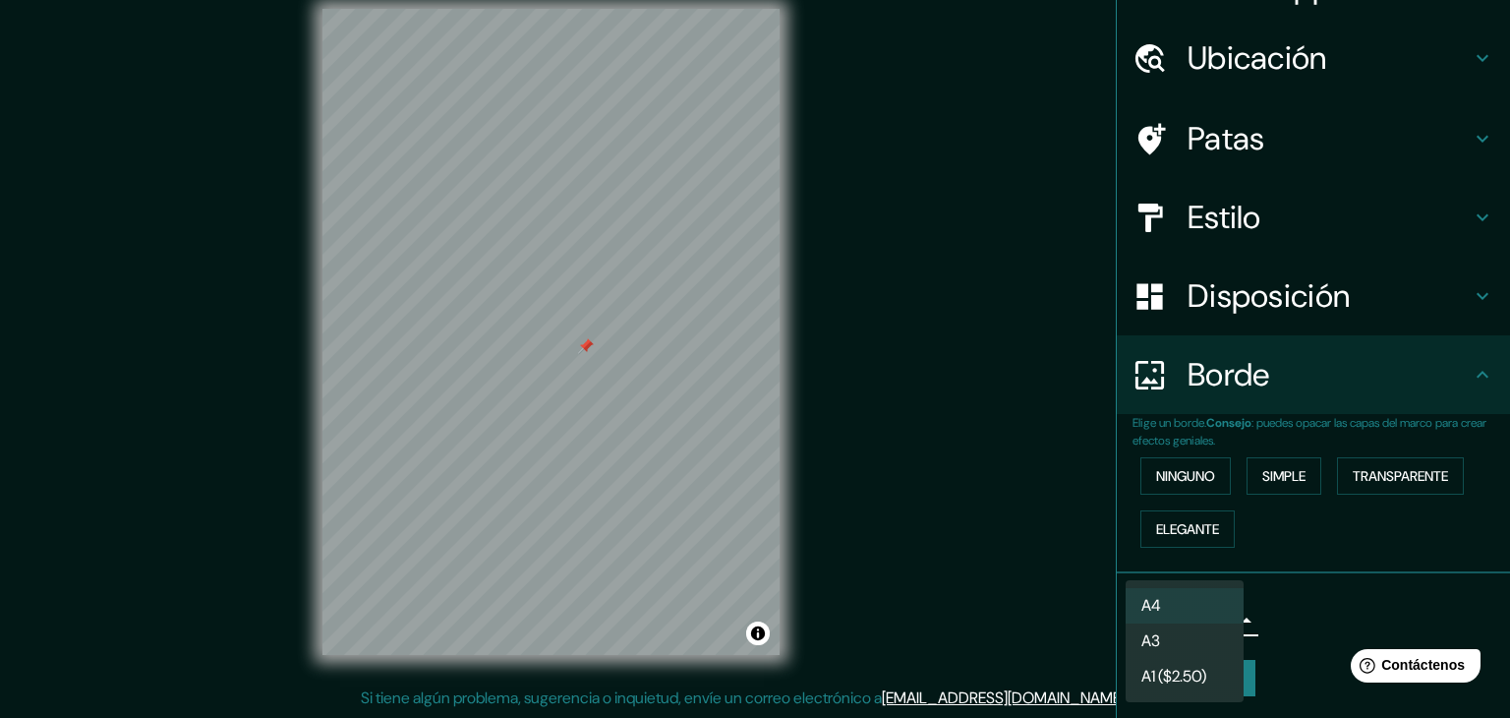
click at [1210, 606] on body "Mappin Ubicación Llallagua, [GEOGRAPHIC_DATA], [GEOGRAPHIC_DATA] Llallagua [GEO…" at bounding box center [755, 336] width 1510 height 718
click at [1184, 649] on li "A3" at bounding box center [1184, 642] width 118 height 36
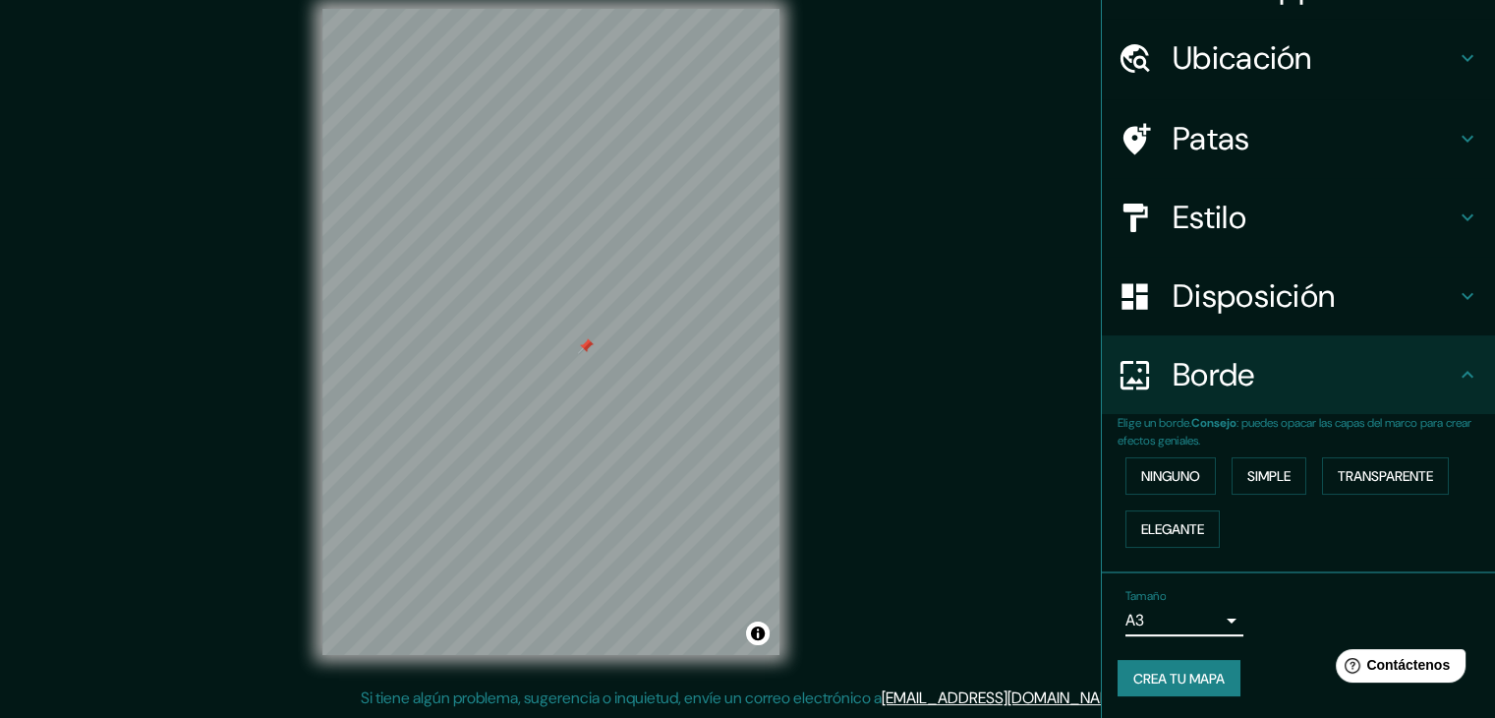
click at [1160, 613] on body "Mappin Ubicación Llallagua, [GEOGRAPHIC_DATA], [GEOGRAPHIC_DATA] Llallagua [GEO…" at bounding box center [747, 336] width 1495 height 718
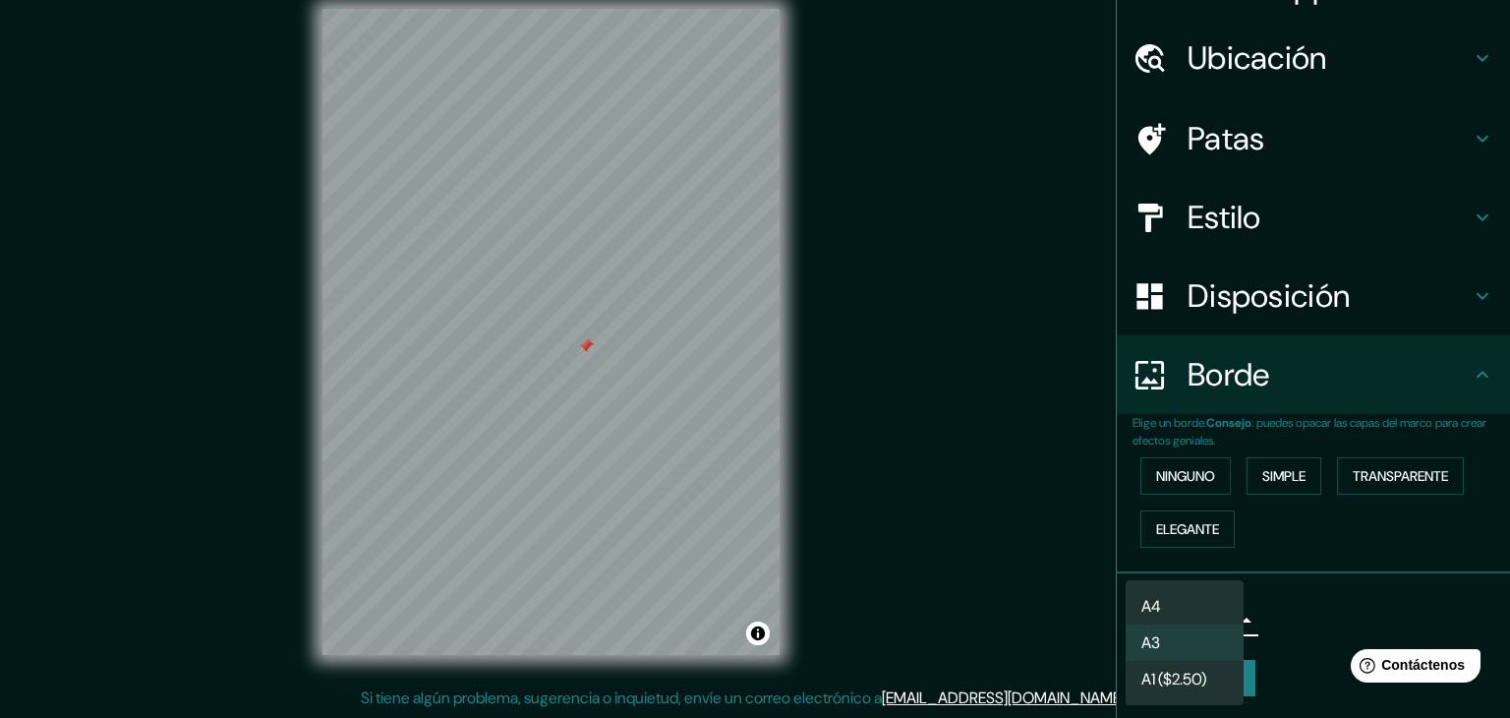
click at [1160, 606] on font "A4" at bounding box center [1151, 606] width 20 height 21
type input "single"
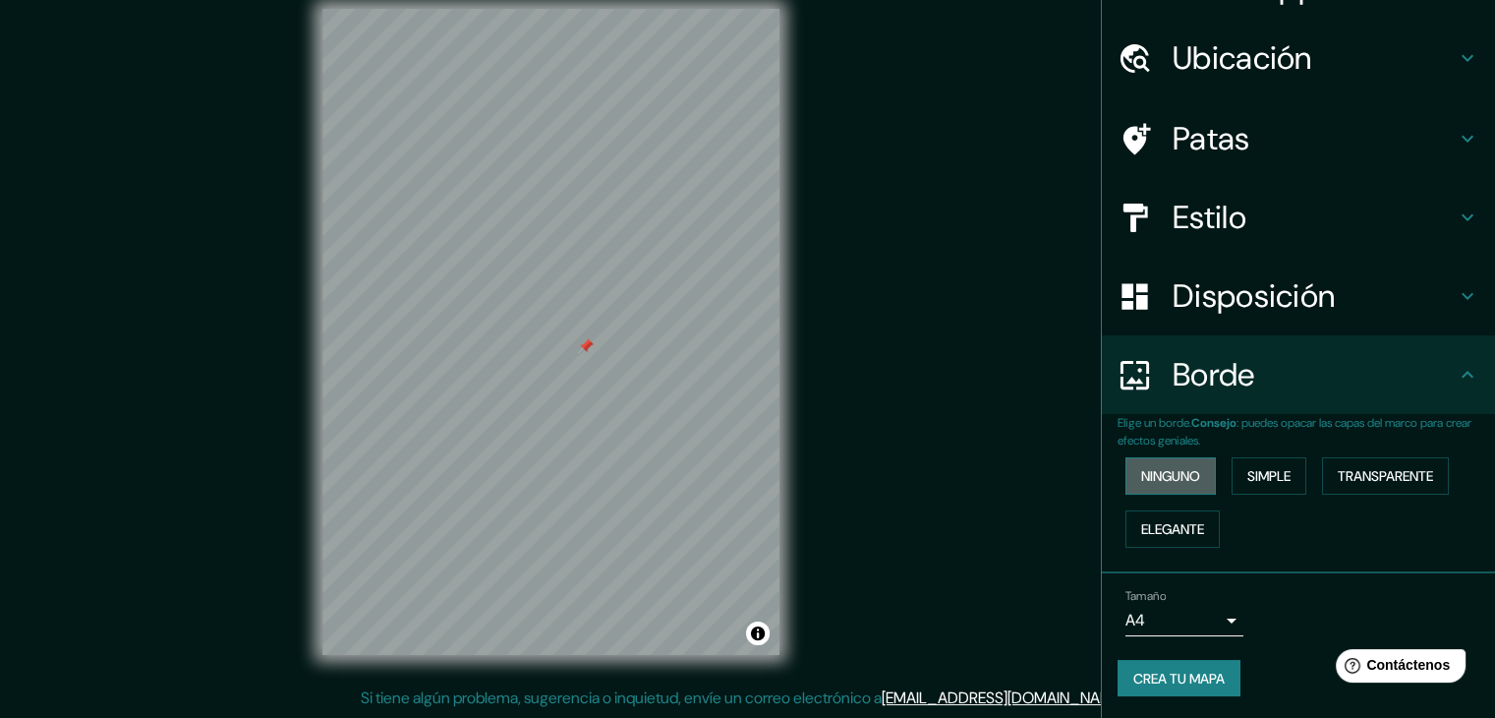
click at [1162, 472] on font "Ninguno" at bounding box center [1170, 476] width 59 height 18
drag, startPoint x: 721, startPoint y: 194, endPoint x: 708, endPoint y: 195, distance: 13.8
click at [708, 186] on div at bounding box center [715, 178] width 16 height 16
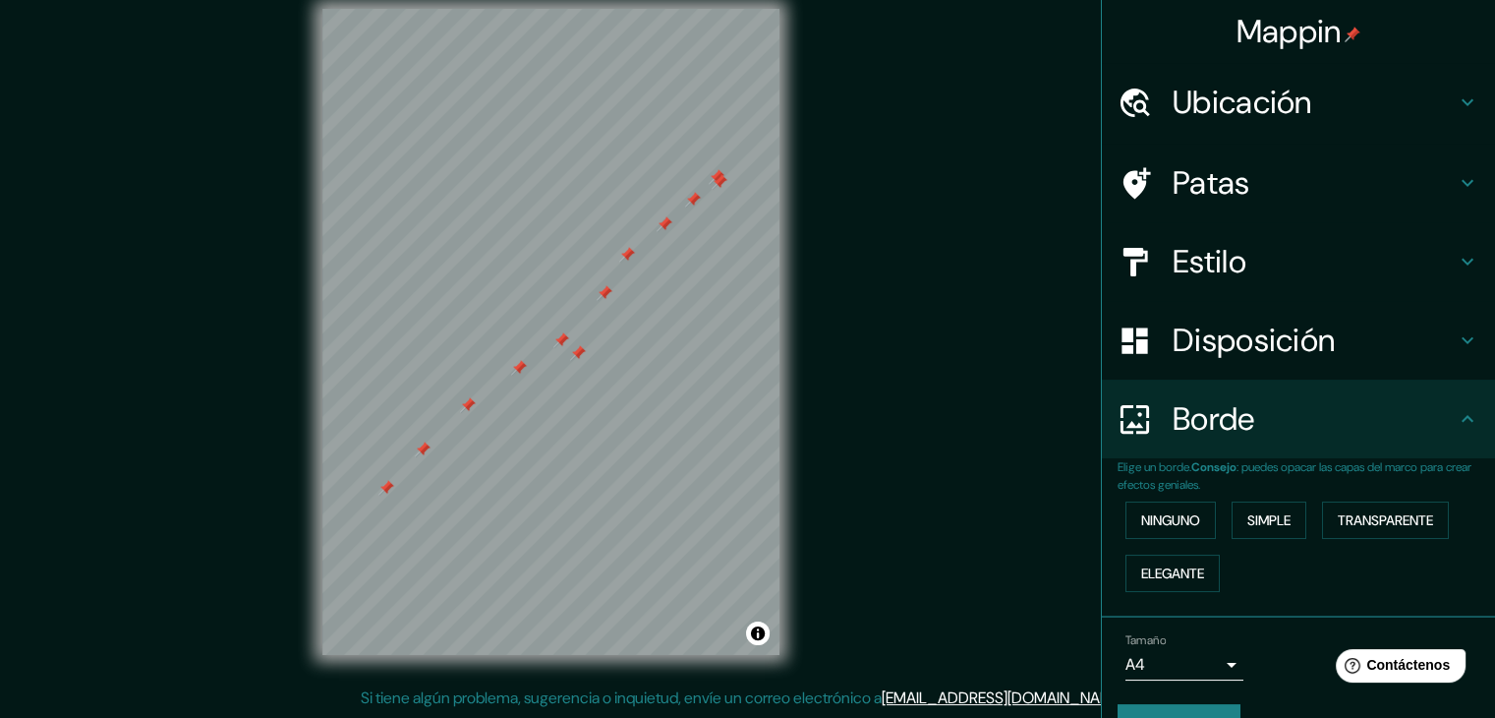
scroll to position [0, 0]
click at [519, 9] on div at bounding box center [550, 9] width 457 height 0
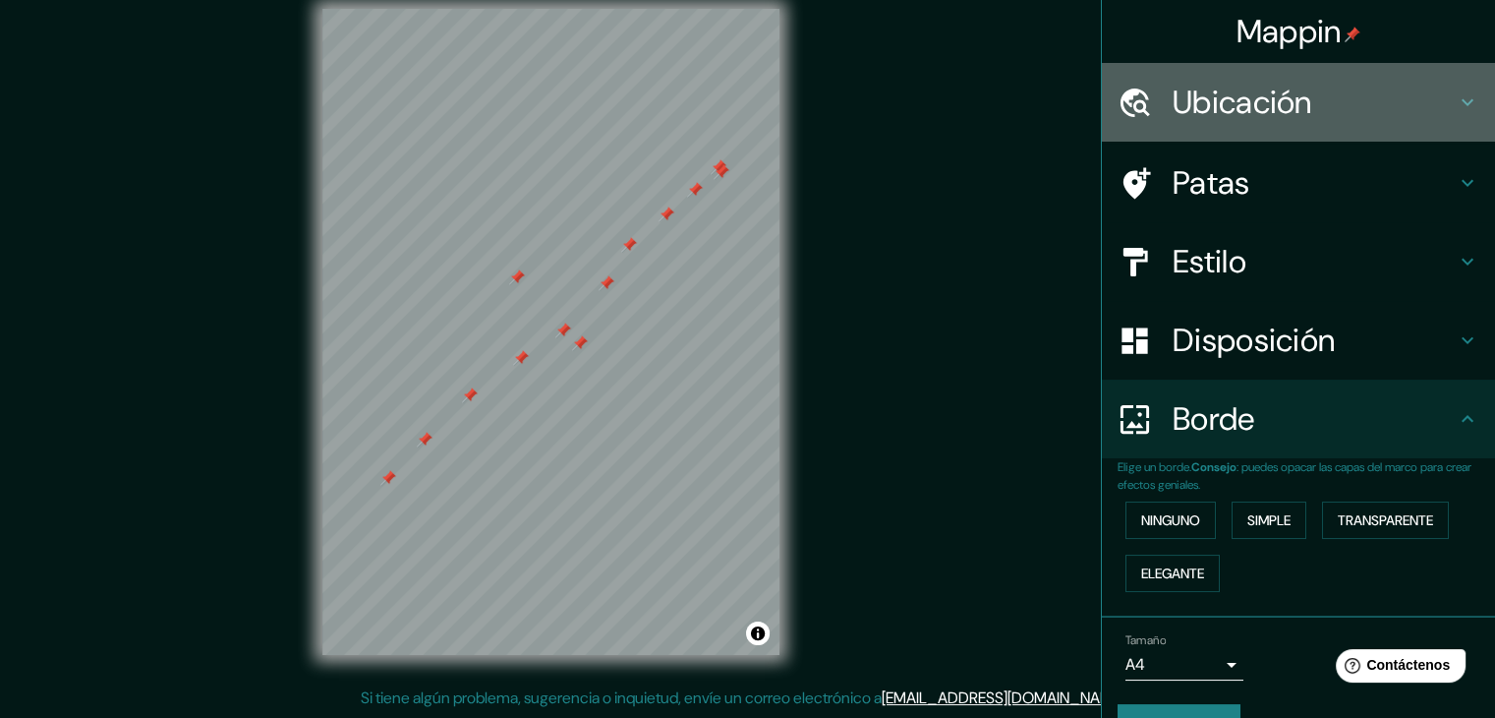
click at [1214, 110] on font "Ubicación" at bounding box center [1243, 102] width 140 height 41
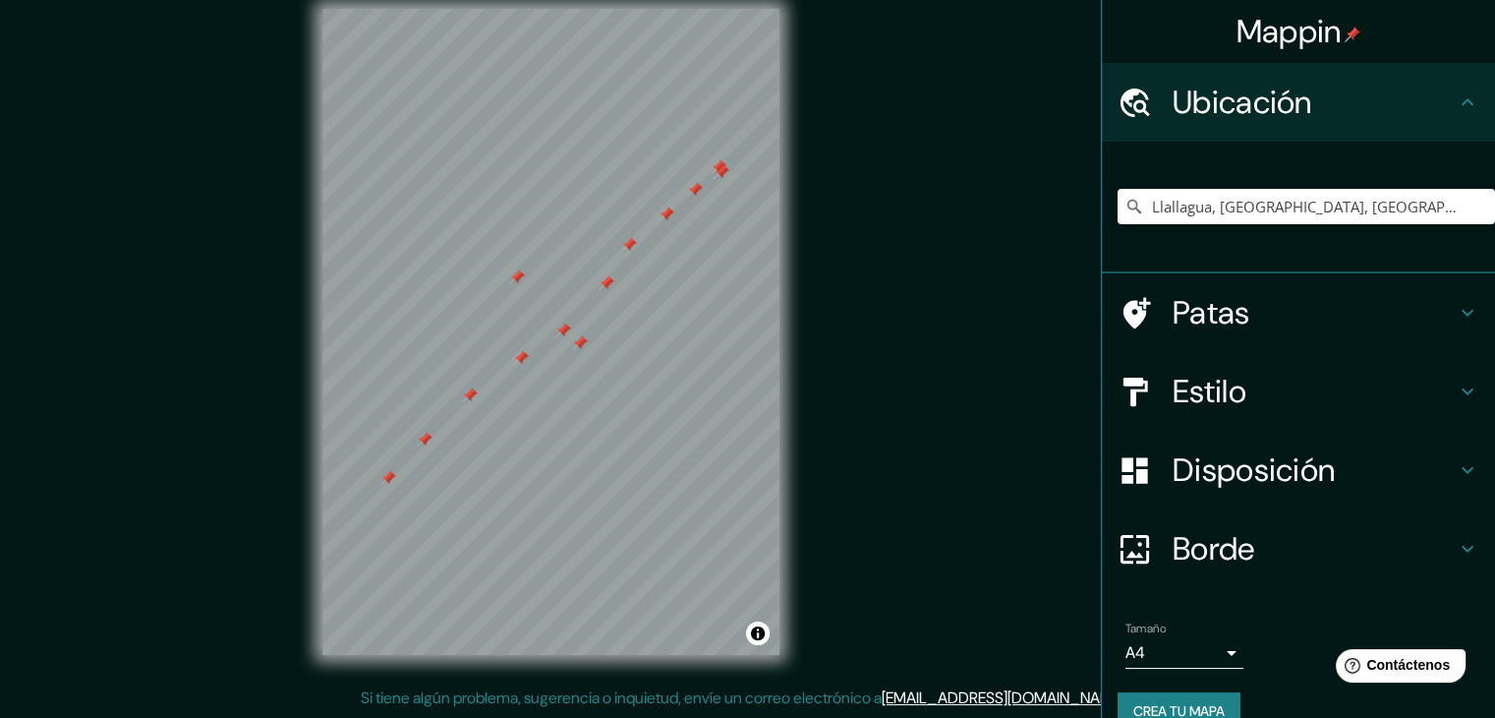
click at [1210, 317] on font "Patas" at bounding box center [1212, 312] width 78 height 41
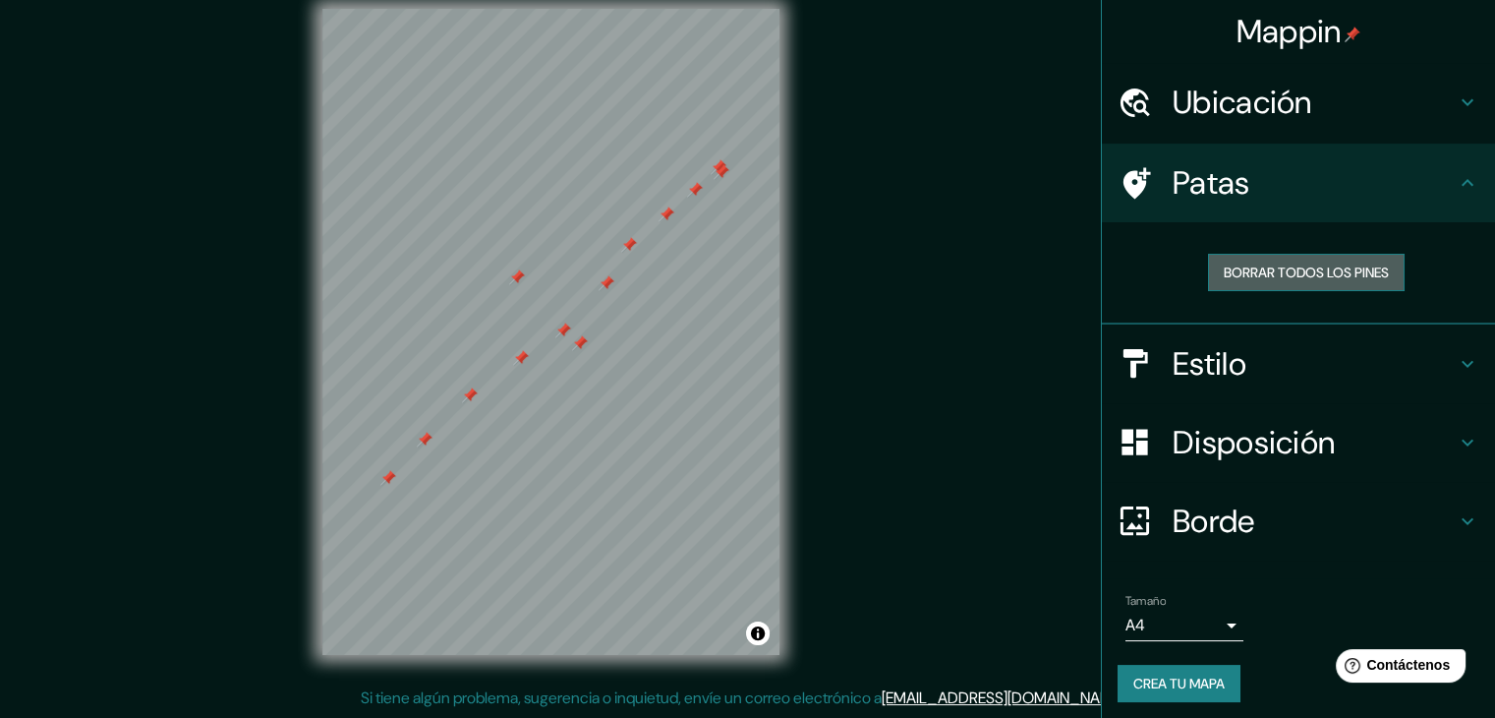
click at [1243, 275] on font "Borrar todos los pines" at bounding box center [1306, 272] width 165 height 18
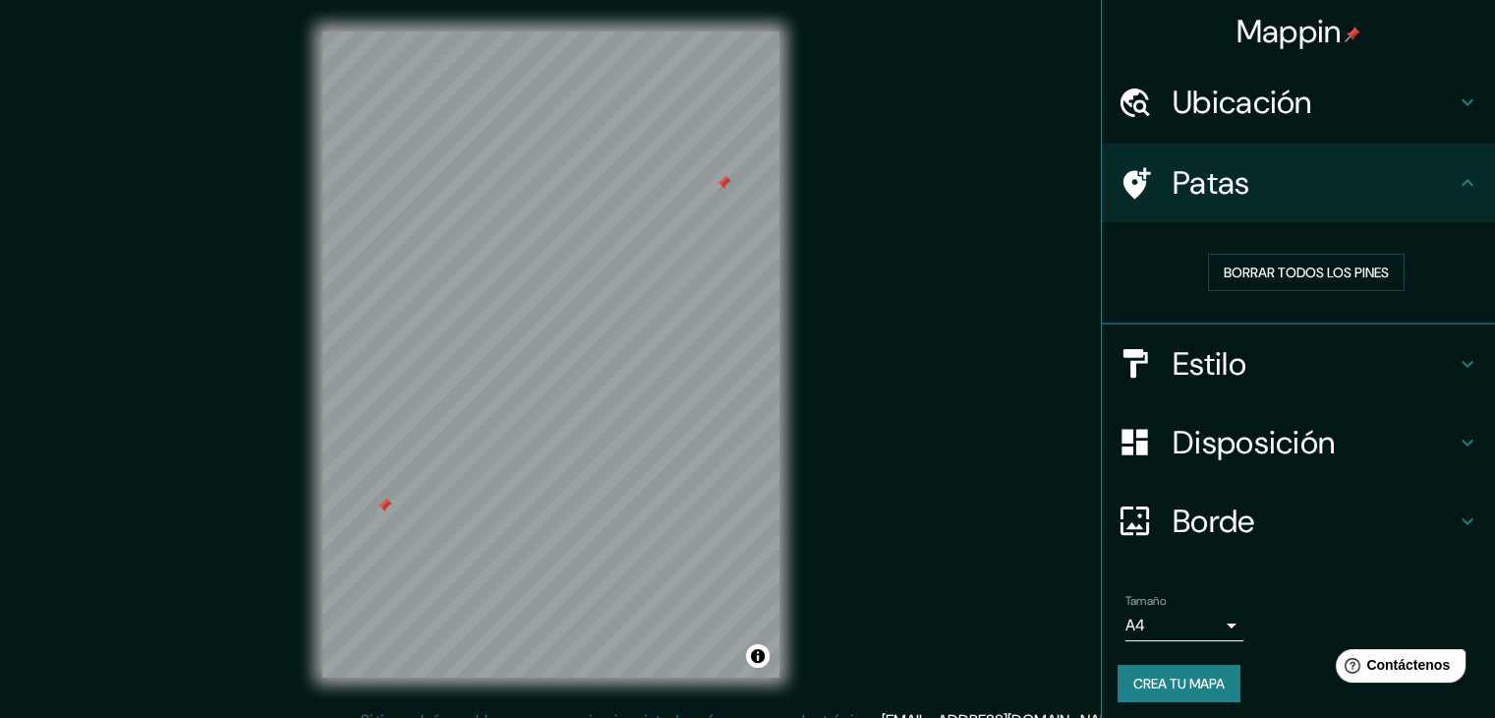
click at [1314, 114] on h4 "Ubicación" at bounding box center [1314, 102] width 283 height 39
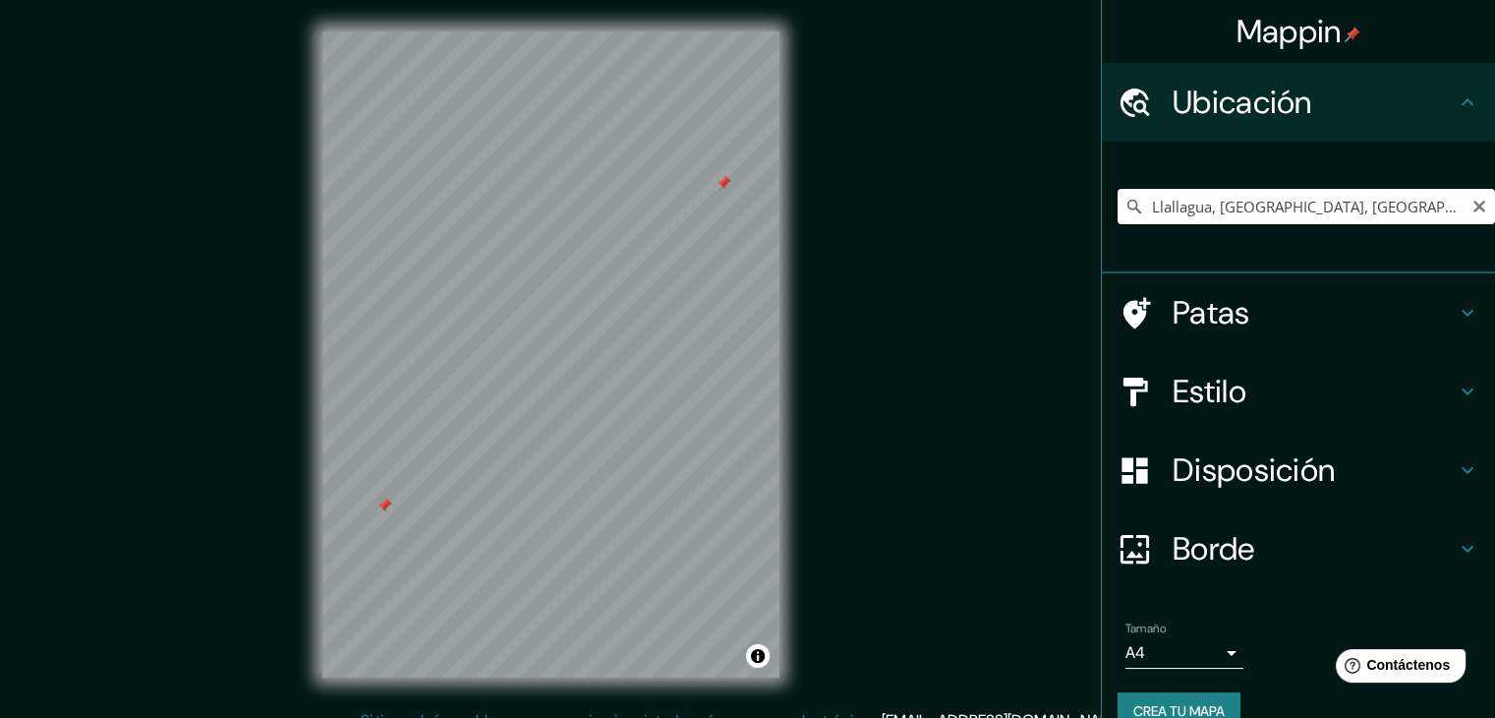
click at [1278, 201] on input "Llallagua, [GEOGRAPHIC_DATA], [GEOGRAPHIC_DATA]" at bounding box center [1306, 206] width 377 height 35
click at [1457, 101] on icon at bounding box center [1468, 102] width 24 height 24
click at [1468, 306] on div "Patas" at bounding box center [1298, 312] width 393 height 79
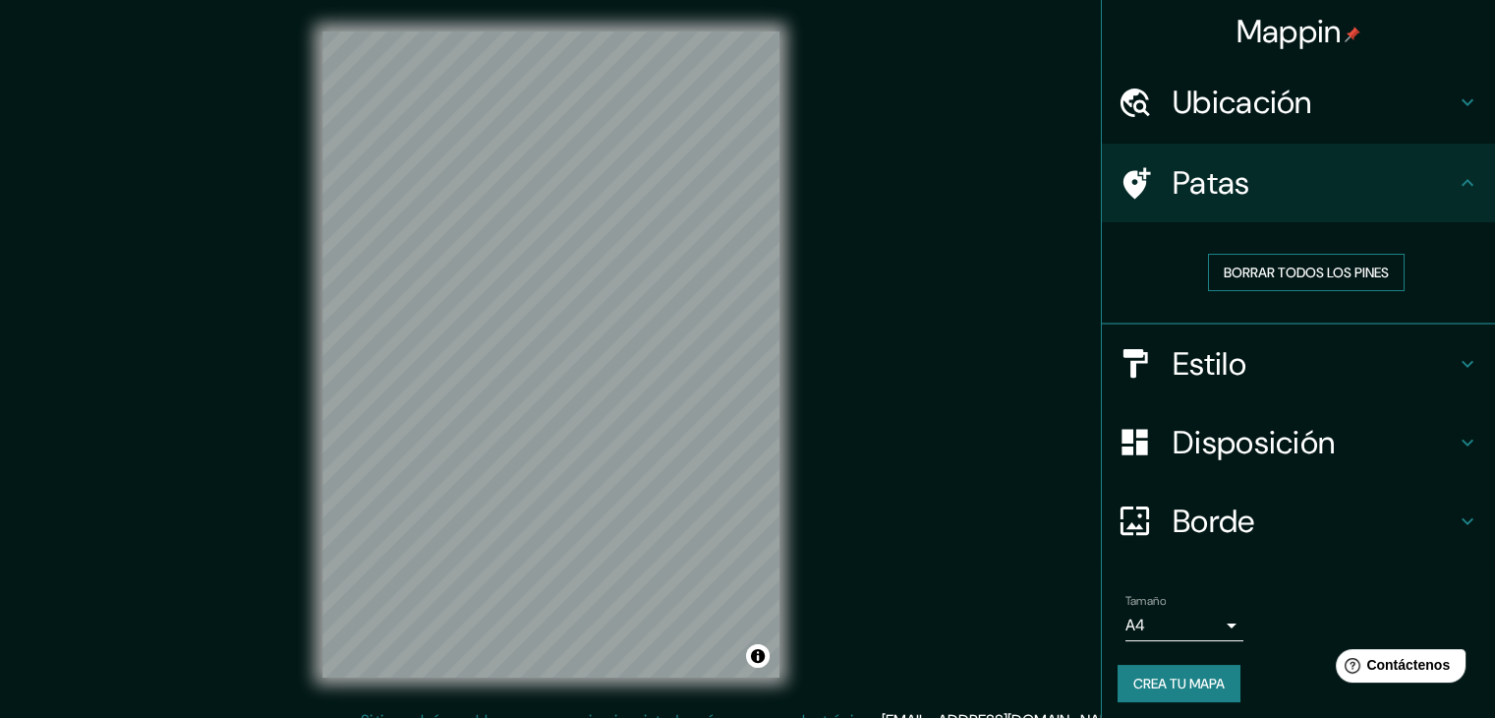
click at [1282, 273] on font "Borrar todos los pines" at bounding box center [1306, 272] width 165 height 18
click at [1308, 267] on font "Borrar todos los pines" at bounding box center [1306, 272] width 165 height 18
click at [751, 653] on button "Activar o desactivar atribución" at bounding box center [758, 656] width 24 height 24
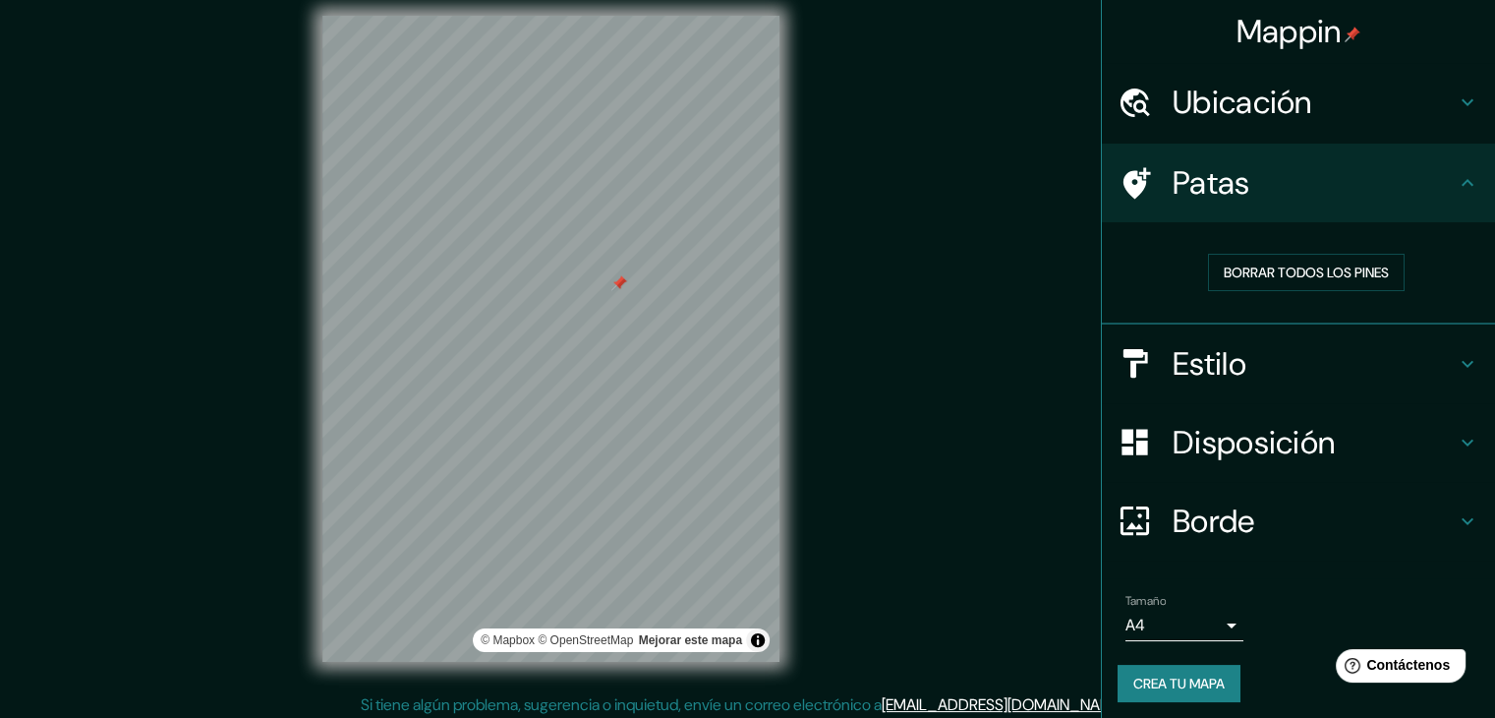
scroll to position [23, 0]
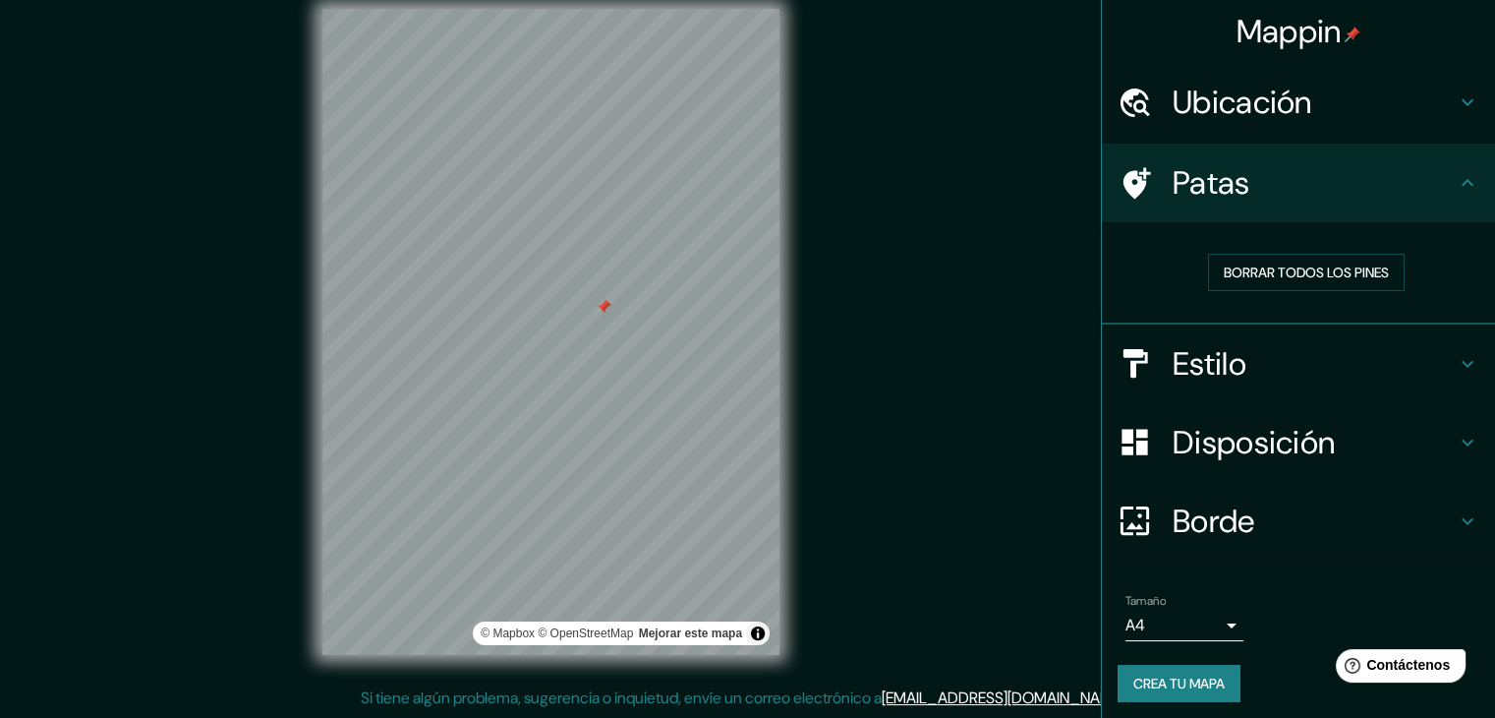
click at [1431, 123] on div "Ubicación" at bounding box center [1298, 102] width 393 height 79
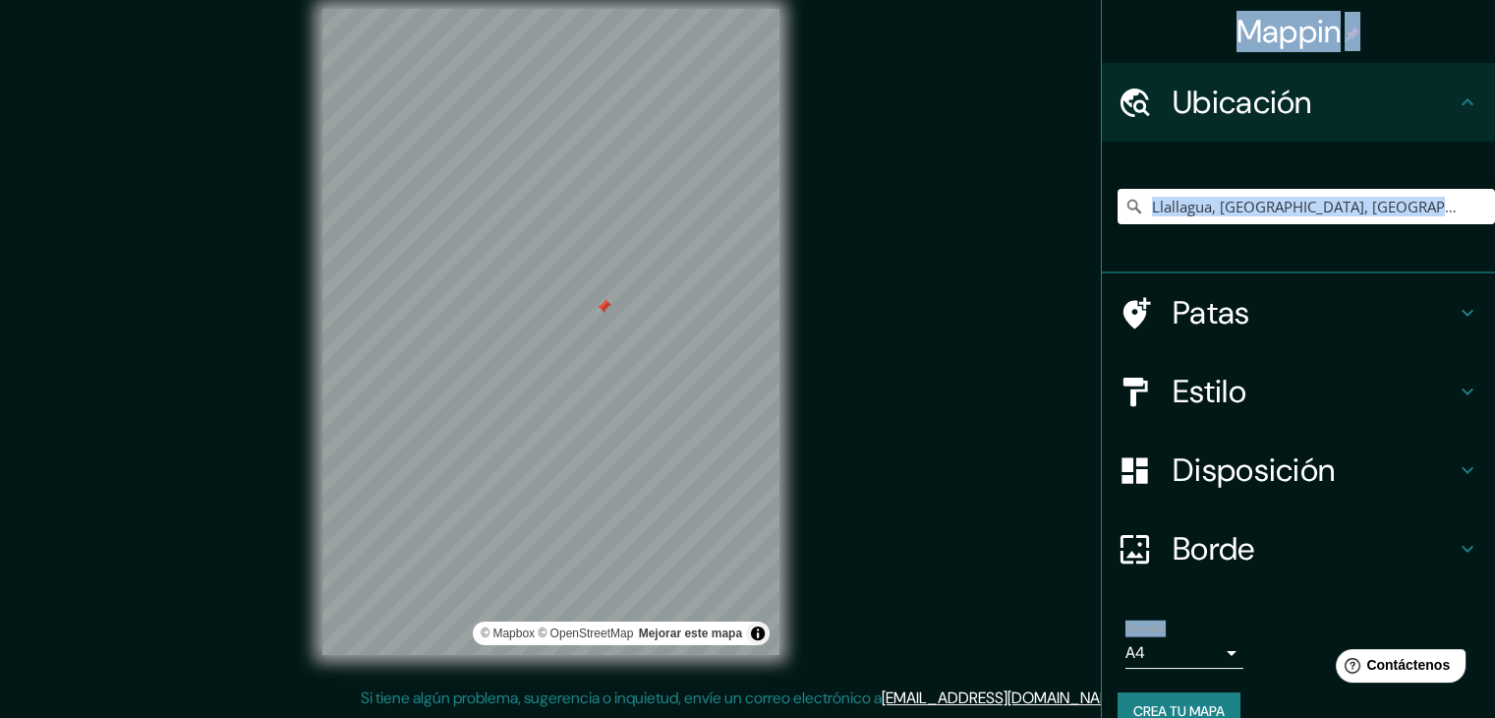
drag, startPoint x: 1329, startPoint y: 24, endPoint x: 924, endPoint y: 206, distance: 444.3
click at [924, 206] on div "Mappin Ubicación Llallagua, [GEOGRAPHIC_DATA], [GEOGRAPHIC_DATA] Llallagua [GEO…" at bounding box center [747, 347] width 1495 height 740
click at [922, 205] on div "Mappin Ubicación Llallagua, [GEOGRAPHIC_DATA], [GEOGRAPHIC_DATA] Llallagua [GEO…" at bounding box center [747, 347] width 1495 height 740
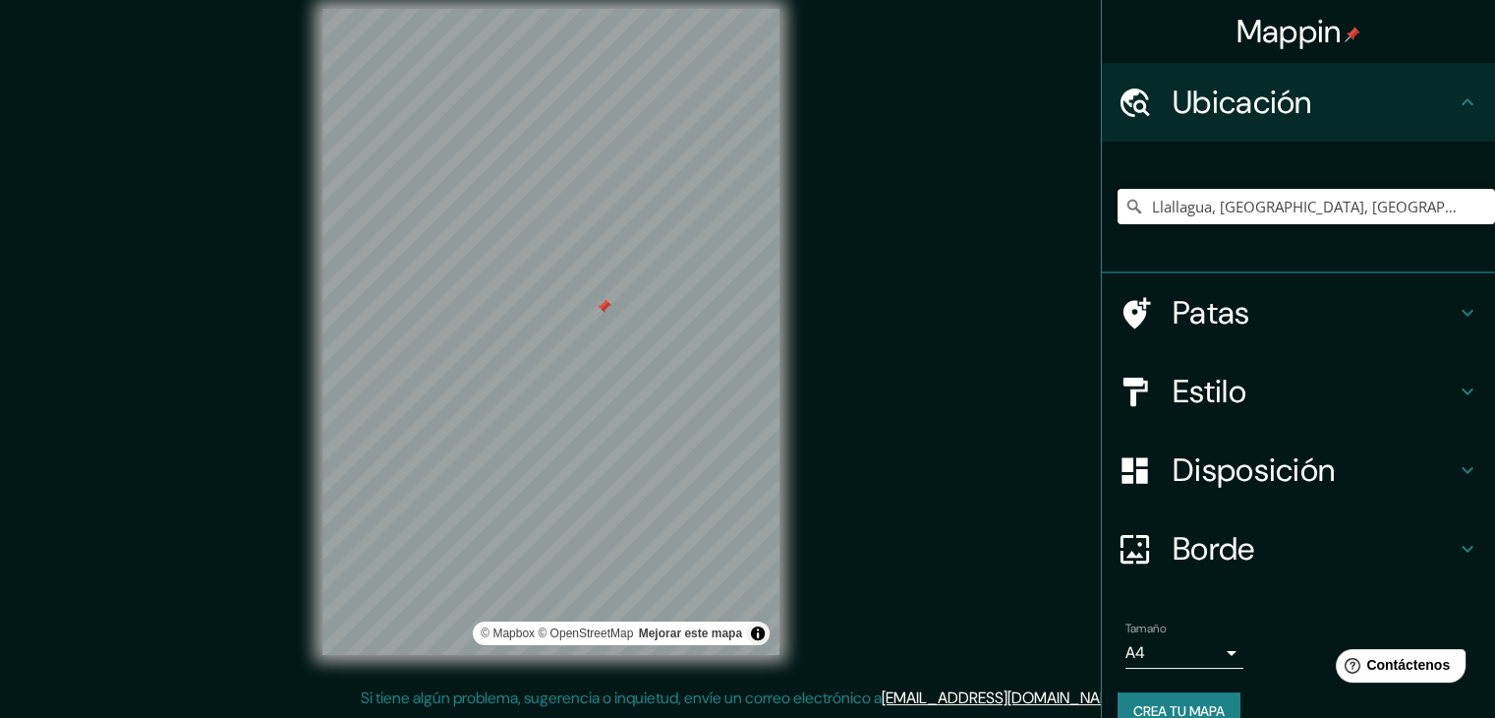
click at [1227, 375] on font "Estilo" at bounding box center [1210, 391] width 74 height 41
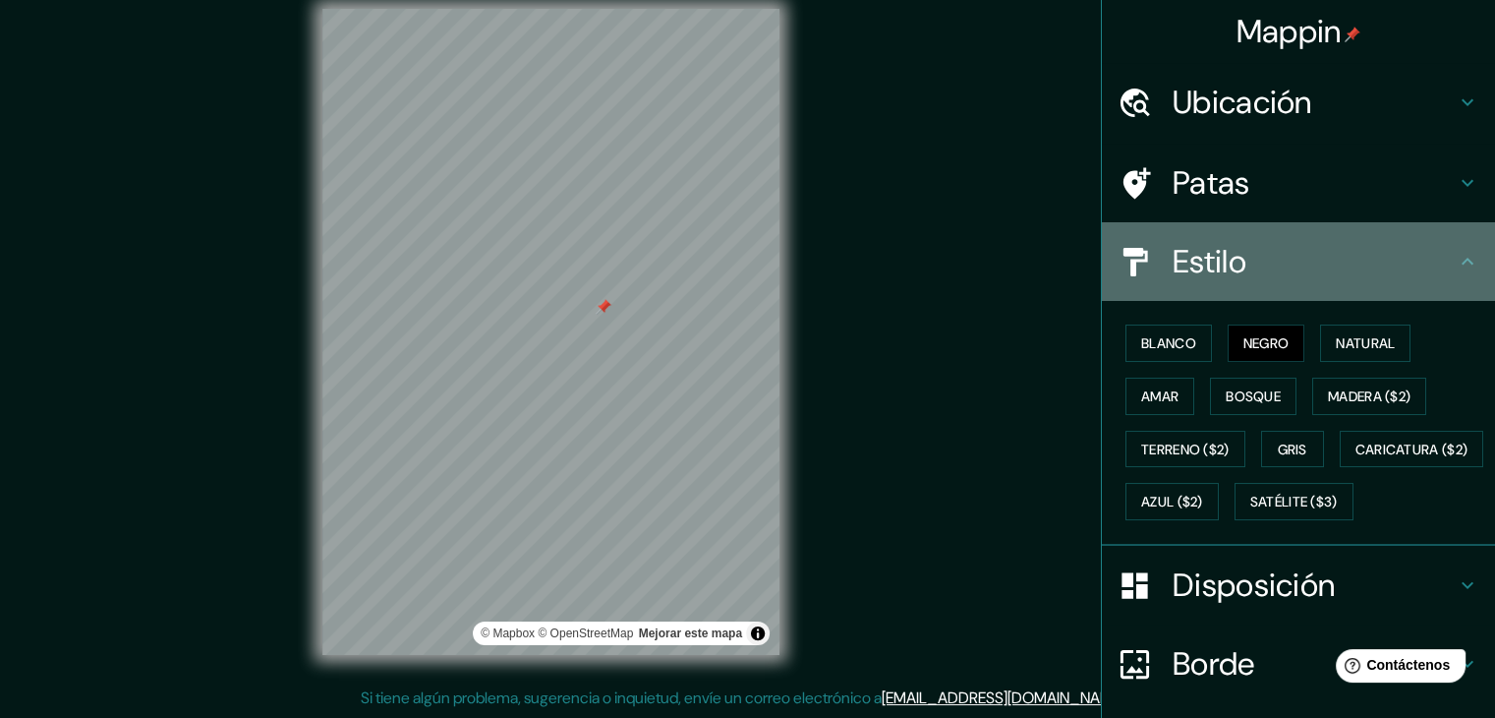
click at [1173, 259] on font "Estilo" at bounding box center [1210, 261] width 74 height 41
click at [1456, 250] on icon at bounding box center [1468, 262] width 24 height 24
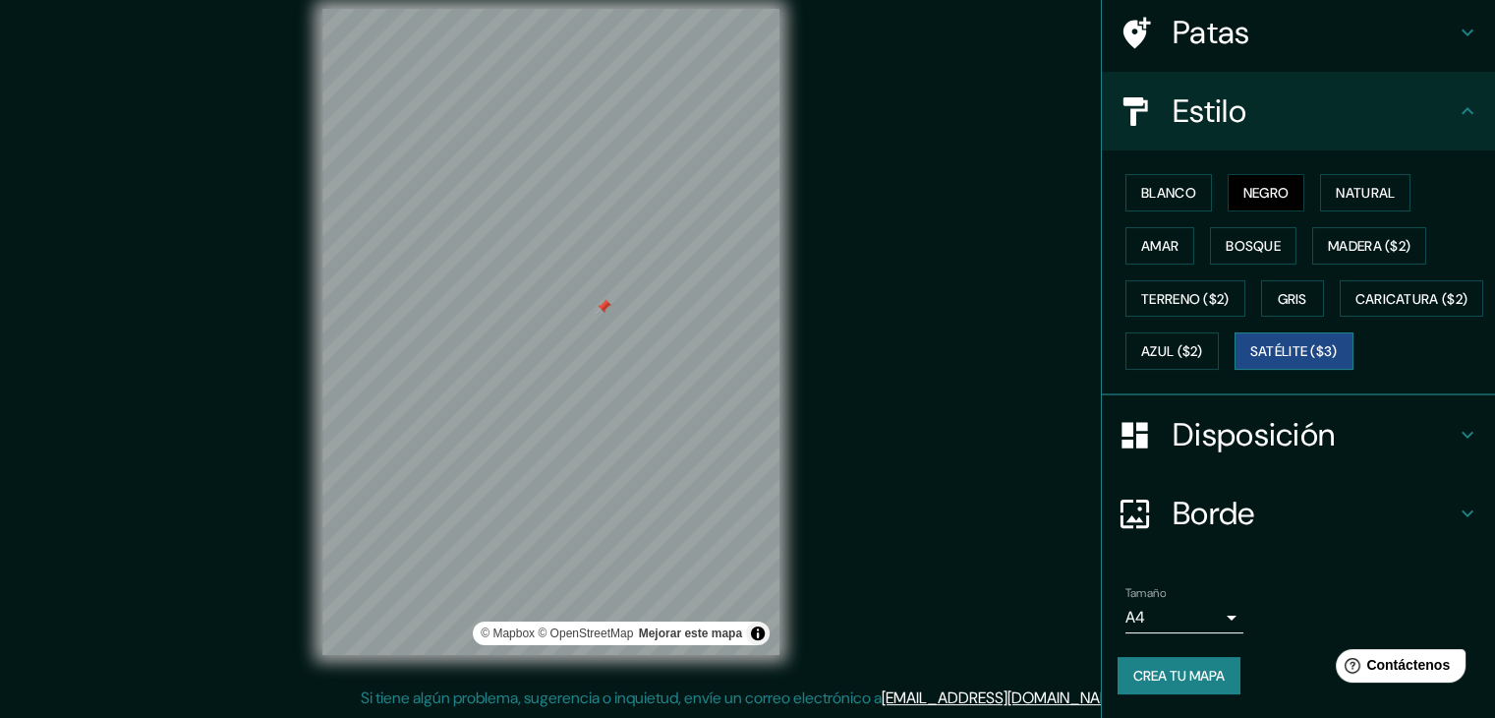
scroll to position [197, 0]
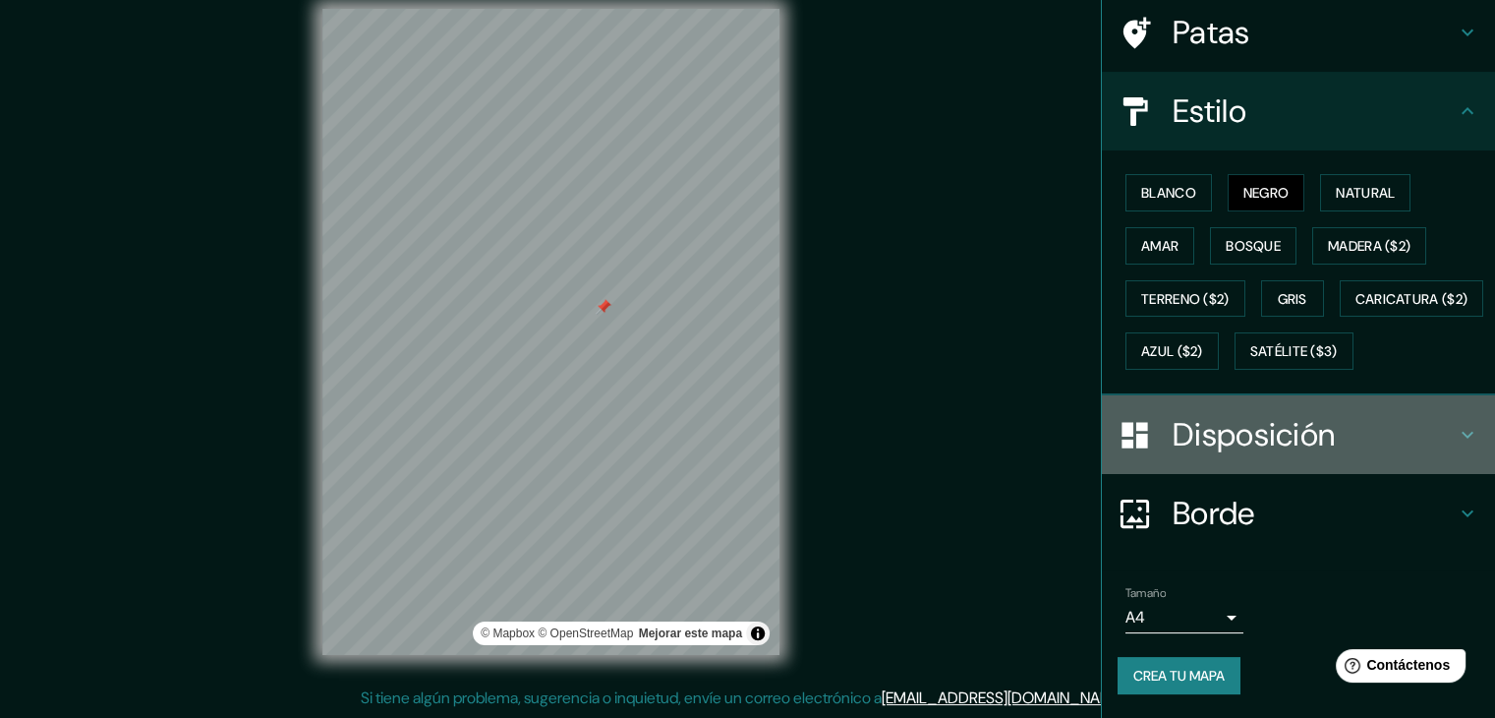
click at [1240, 451] on font "Disposición" at bounding box center [1254, 434] width 162 height 41
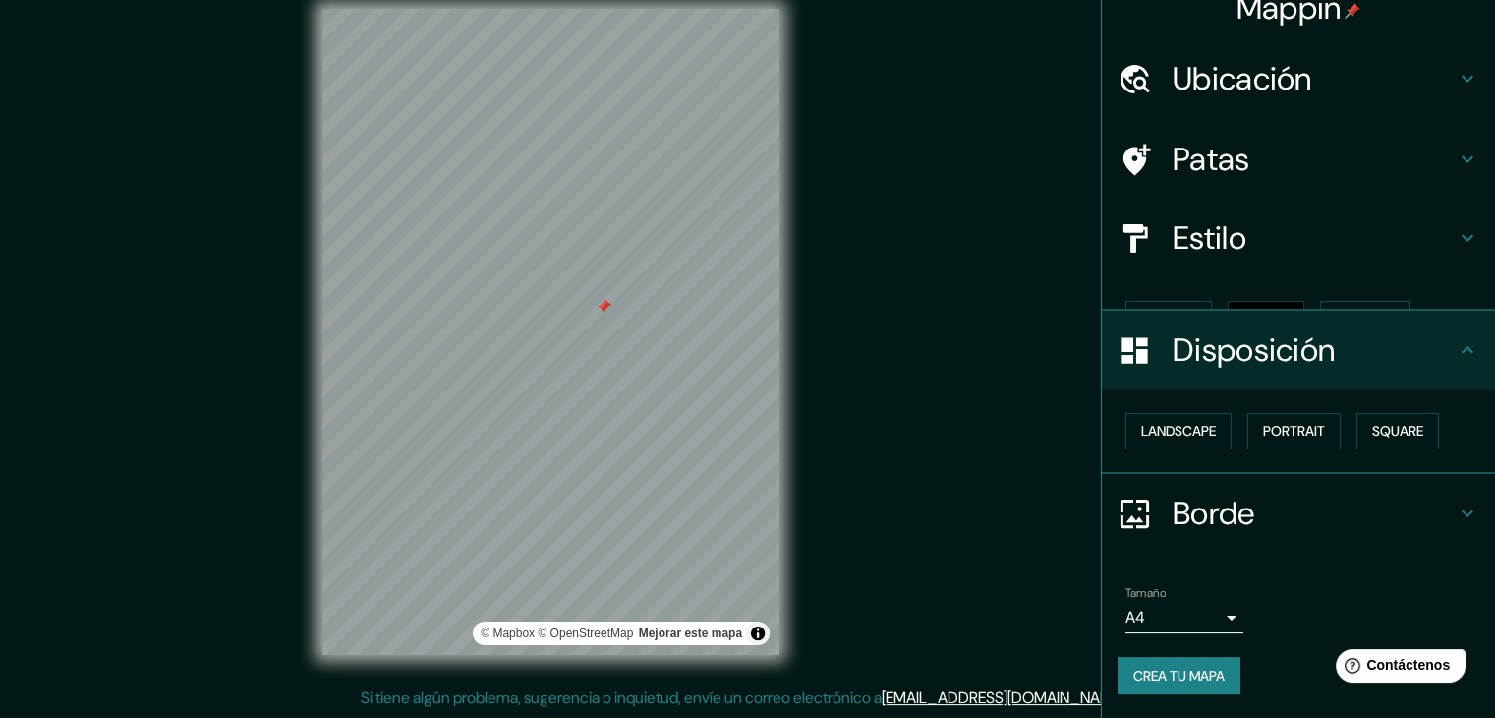
scroll to position [0, 0]
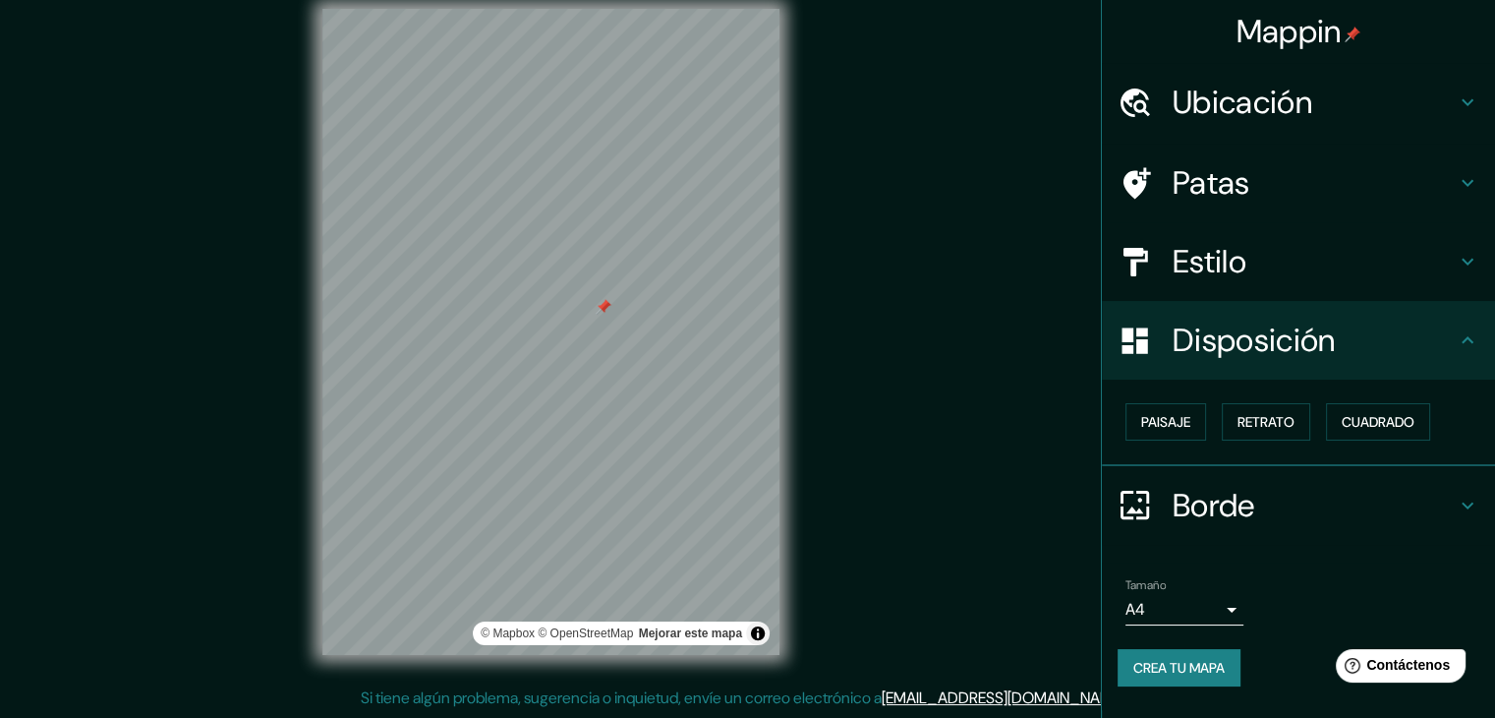
drag, startPoint x: 998, startPoint y: 492, endPoint x: 800, endPoint y: 437, distance: 205.1
click at [997, 491] on div "Mappin Ubicación Llallagua, [GEOGRAPHIC_DATA], [GEOGRAPHIC_DATA] Llallagua [GEO…" at bounding box center [747, 347] width 1495 height 740
click at [1301, 101] on font "Ubicación" at bounding box center [1243, 102] width 140 height 41
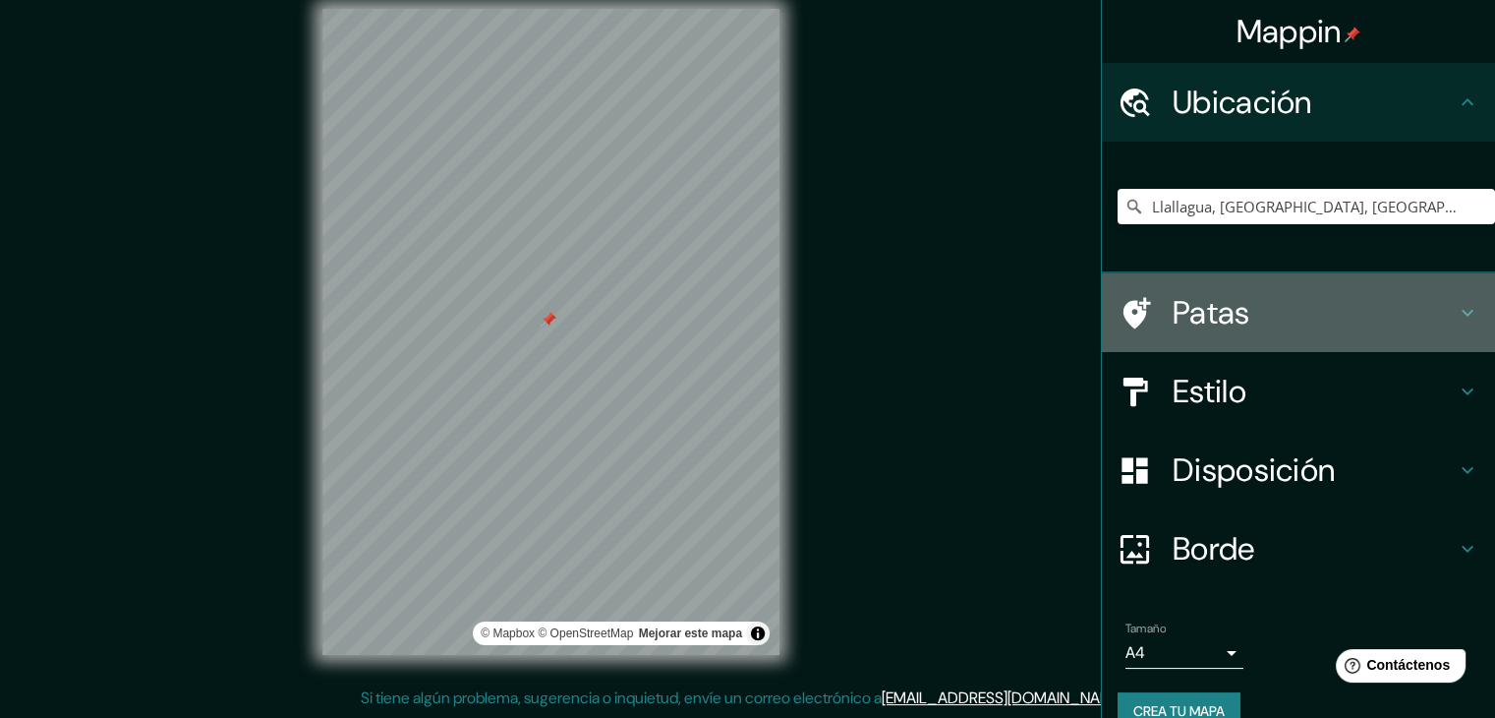
click at [1259, 306] on h4 "Patas" at bounding box center [1314, 312] width 283 height 39
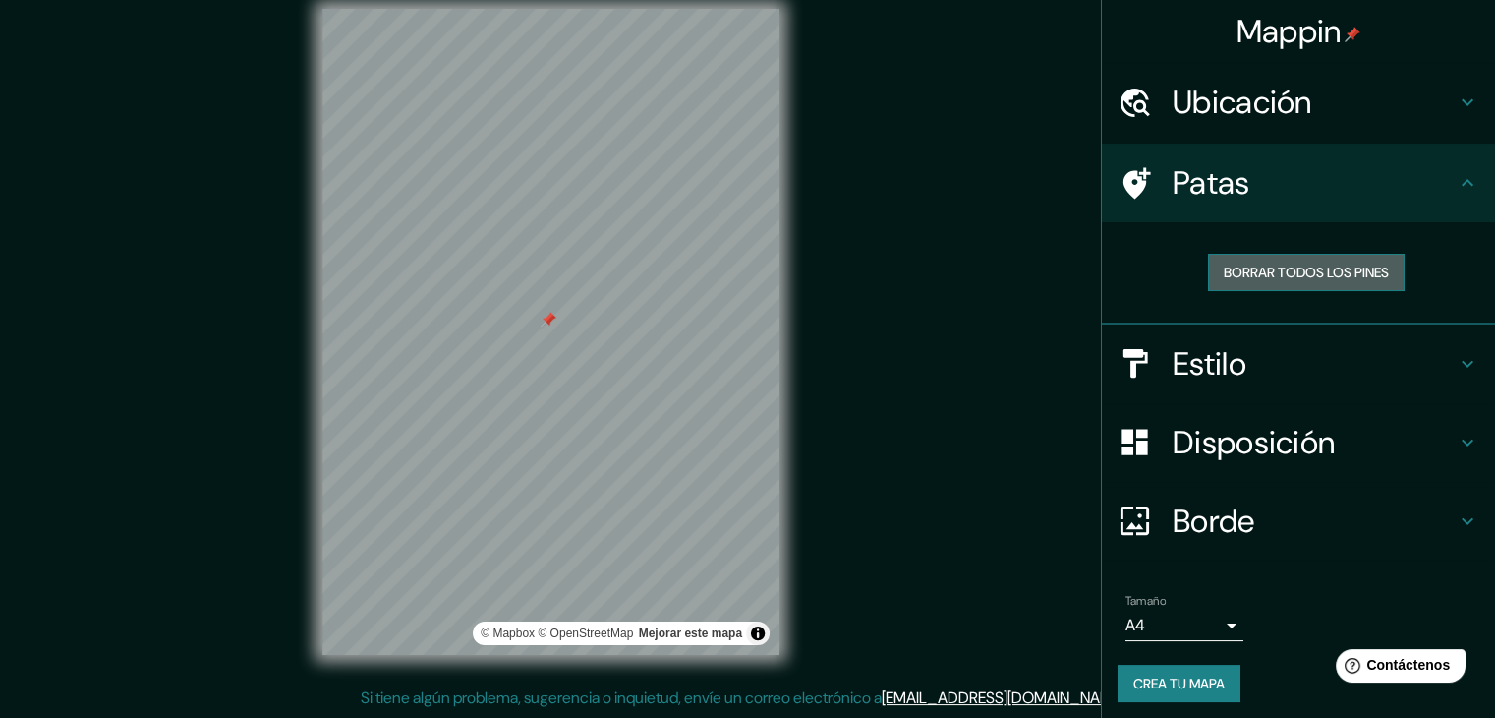
click at [1266, 277] on font "Borrar todos los pines" at bounding box center [1306, 272] width 165 height 18
